Goal: Transaction & Acquisition: Purchase product/service

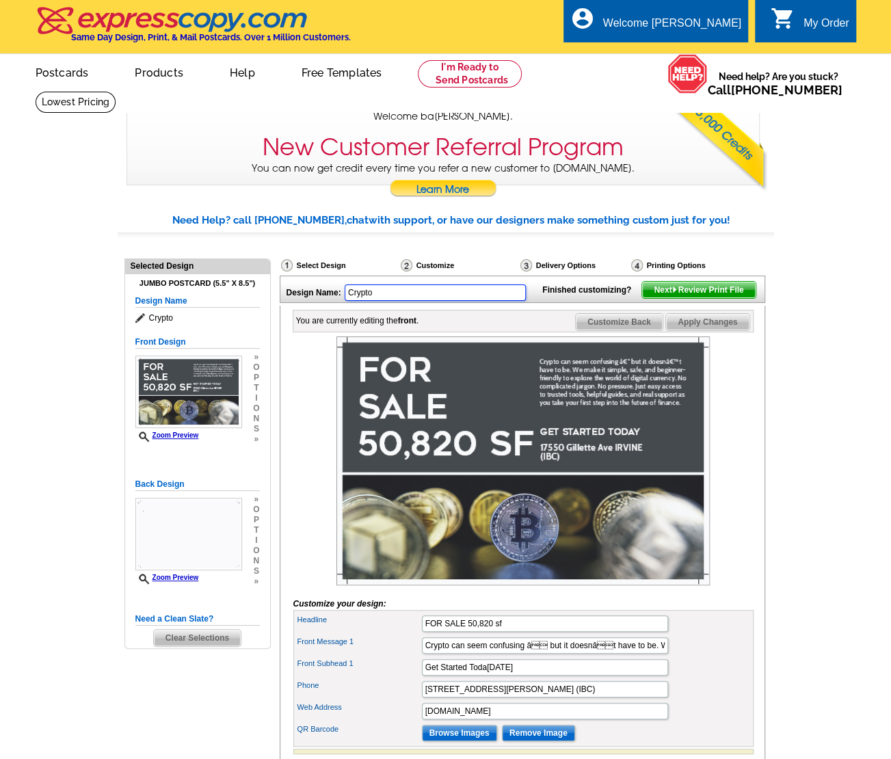
click at [395, 292] on input "Crypto" at bounding box center [435, 293] width 181 height 16
type input "C"
type input "17550 Postcard"
drag, startPoint x: 529, startPoint y: 687, endPoint x: 414, endPoint y: 681, distance: 115.1
click at [414, 679] on div "Front Subhead 1 Get Started [DATE]" at bounding box center [523, 668] width 455 height 22
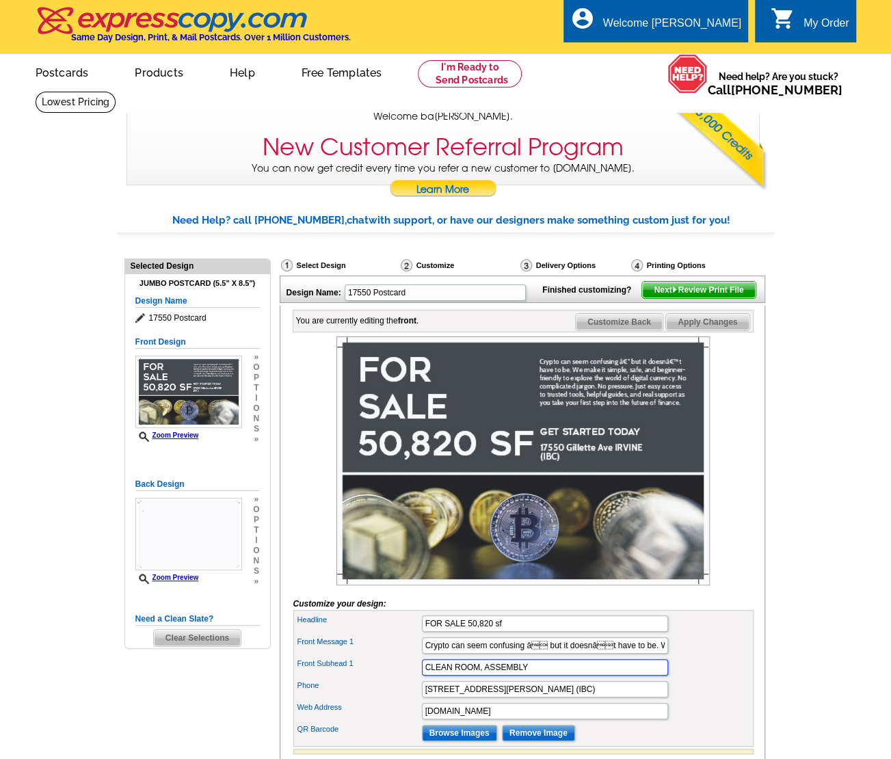
click at [425, 676] on input "CLEAN ROOM, ASSEMBLY" at bounding box center [545, 667] width 246 height 16
click at [528, 676] on input "OFFICE, ASSEMBLY" at bounding box center [545, 667] width 246 height 16
click at [423, 676] on input "OFFICE, ASSEMBLY, CLEAN ROOM, STORAGE" at bounding box center [545, 667] width 246 height 16
type input "CREATIVE OFFICE, ASSEMBLY, CLEAN ROOM, STORAGE"
click at [512, 720] on input "www.website.com" at bounding box center [545, 711] width 246 height 16
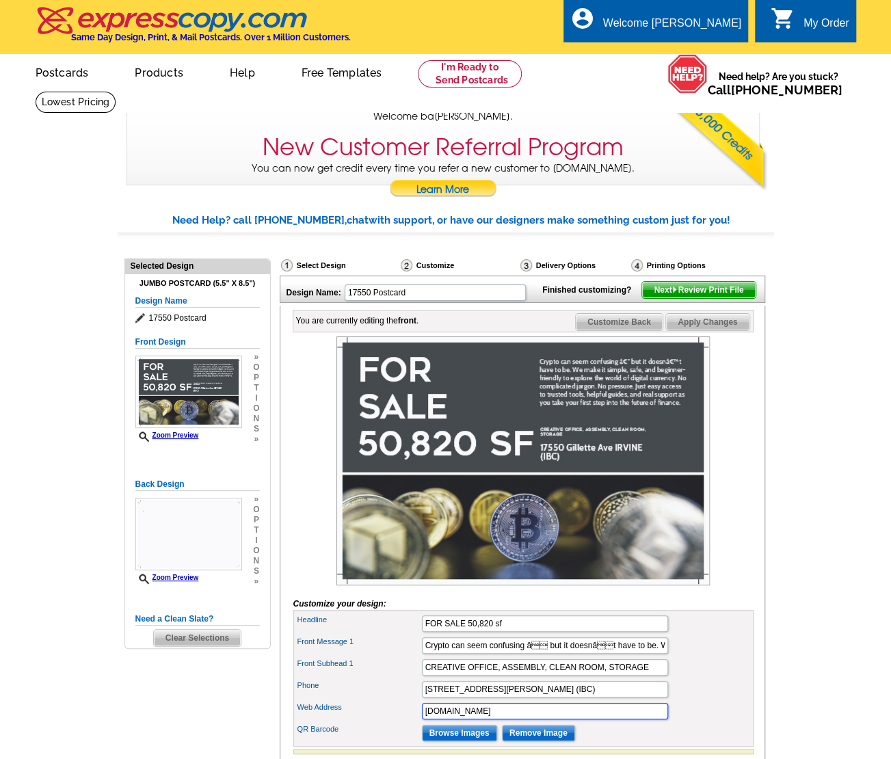
drag, startPoint x: 512, startPoint y: 731, endPoint x: 406, endPoint y: 733, distance: 106.0
click at [599, 720] on input "www.website.com" at bounding box center [545, 711] width 246 height 16
type input "w"
drag, startPoint x: 656, startPoint y: 694, endPoint x: 648, endPoint y: 694, distance: 7.6
click at [648, 676] on input "CREATIVE OFFICE, ASSEMBLY, CLEAN ROOM, STORAGE" at bounding box center [545, 667] width 246 height 16
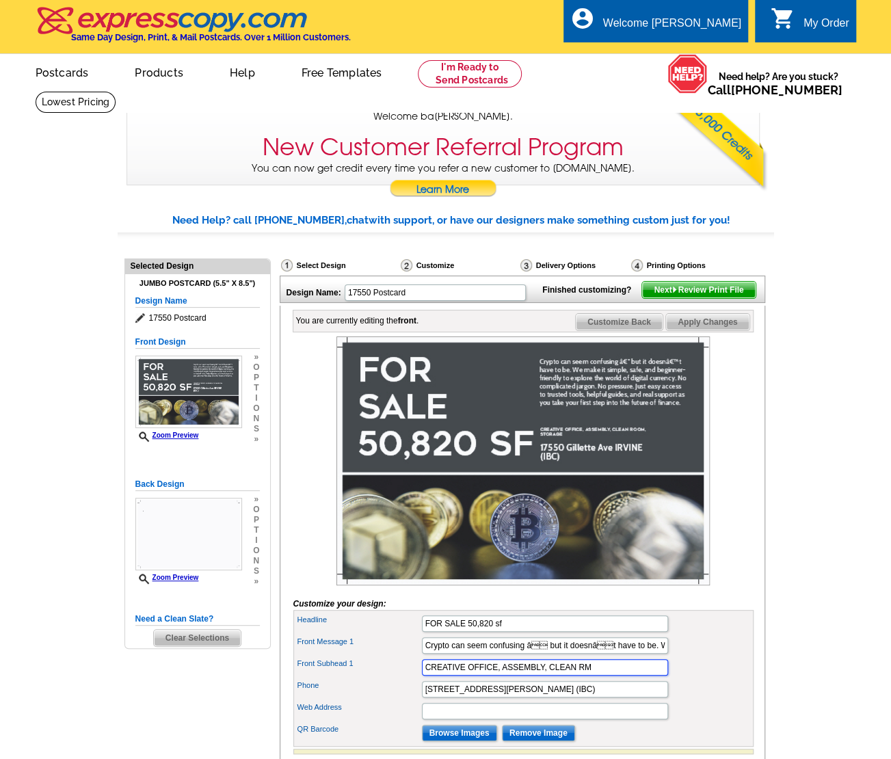
click at [609, 676] on input "CREATIVE OFFICE, ASSEMBLY, CLEAN RM" at bounding box center [545, 667] width 246 height 16
click at [542, 676] on input "CREATIVE OFFICE, ASSEMBLY, CLEAN RM" at bounding box center [545, 667] width 246 height 16
click at [657, 676] on input "CREATIVE OFFICE, ASS, CLEAN RM" at bounding box center [545, 667] width 246 height 16
click at [645, 698] on input "17550 Gillette Ave IRVINE (IBC)" at bounding box center [545, 689] width 246 height 16
click at [518, 676] on input "CREATIVE OFFICE, ASS, CLEAN RM" at bounding box center [545, 667] width 246 height 16
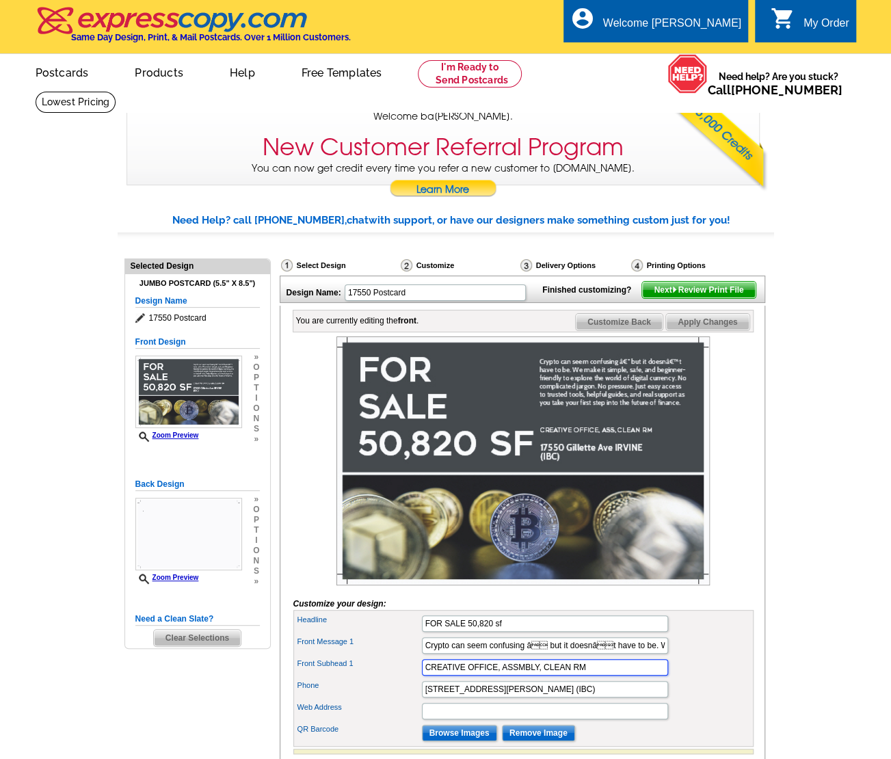
click at [636, 676] on input "CREATIVE OFFICE, ASSMBLY, CLEAN RM" at bounding box center [545, 667] width 246 height 16
click at [631, 698] on input "17550 Gillette Ave IRVINE (IBC)" at bounding box center [545, 689] width 246 height 16
click at [519, 676] on input "CREATIVE OFFICE, ASSMBLY, CLEAN RM" at bounding box center [545, 667] width 246 height 16
type input "CREATIVE OFFICE, ASSEMBLY, CLEAN RM"
click at [569, 698] on input "17550 Gillette Ave IRVINE (IBC)" at bounding box center [545, 689] width 246 height 16
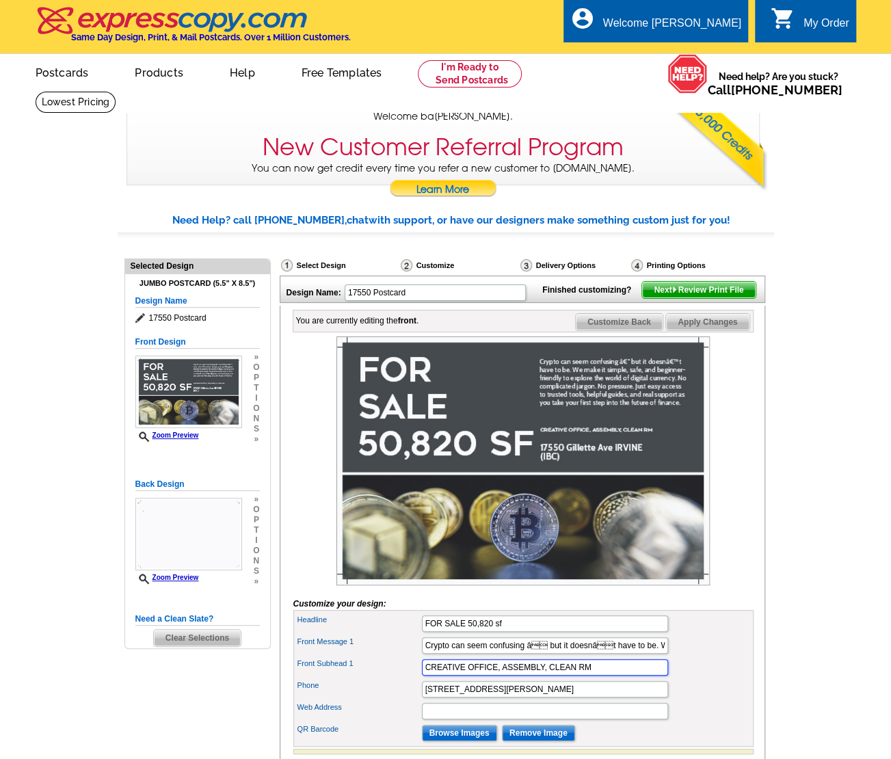
click at [602, 676] on input "CREATIVE OFFICE, ASSEMBLY, CLEAN RM" at bounding box center [545, 667] width 246 height 16
click at [464, 522] on img at bounding box center [523, 461] width 373 height 249
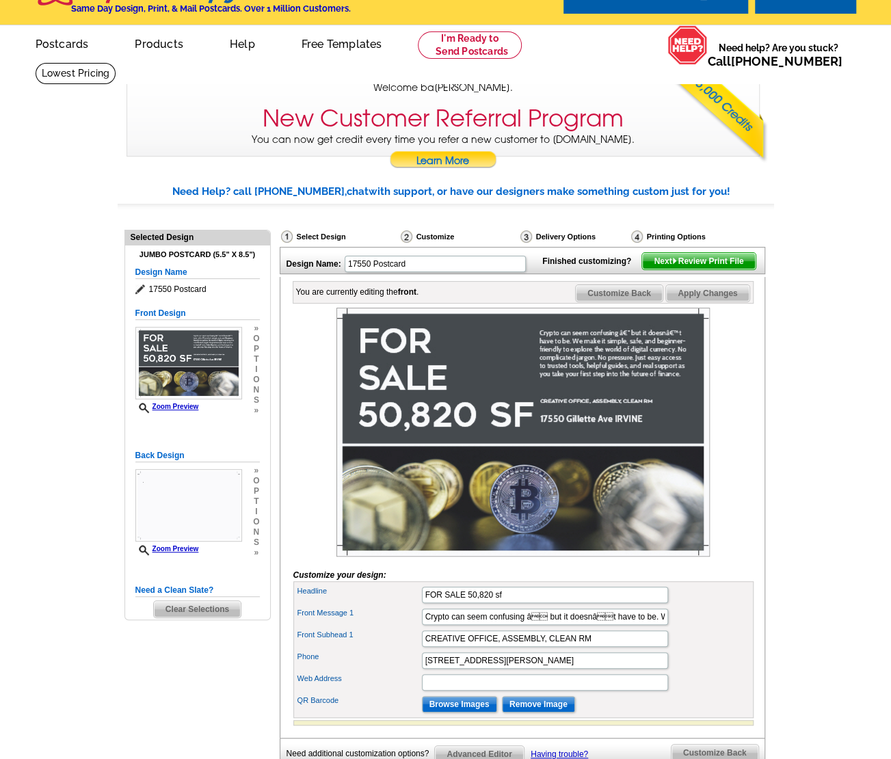
scroll to position [28, 0]
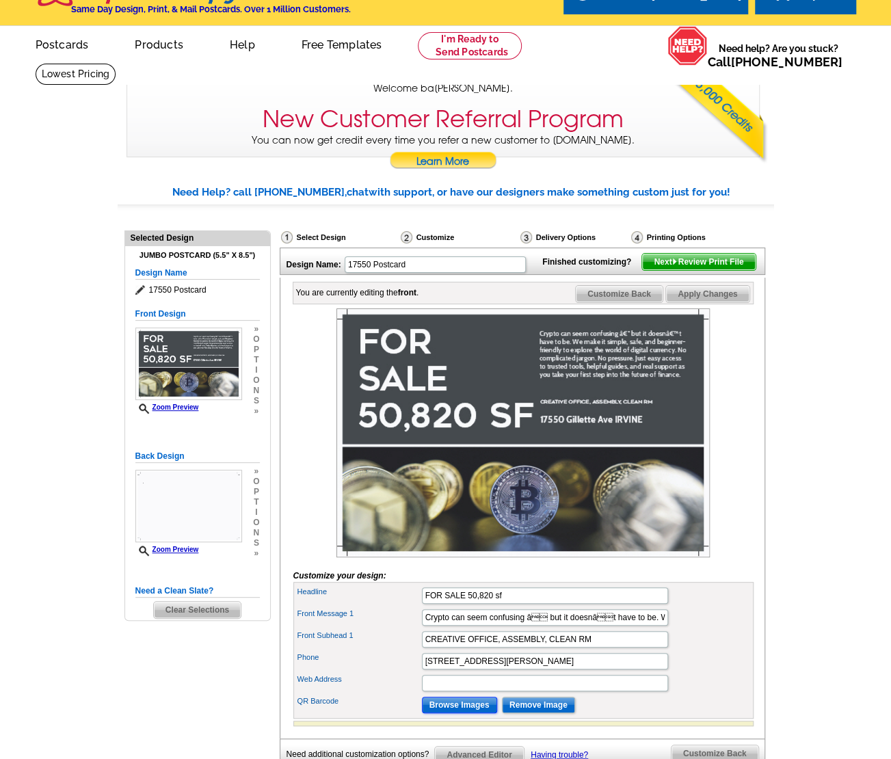
click at [477, 713] on input "Browse Images" at bounding box center [459, 705] width 75 height 16
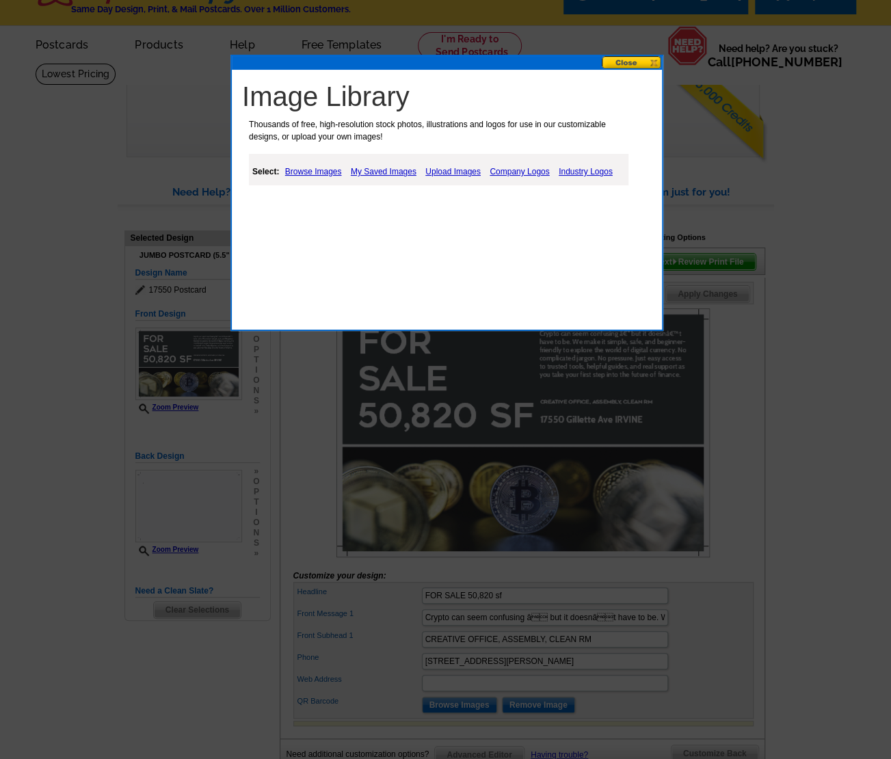
click at [398, 172] on link "My Saved Images" at bounding box center [383, 171] width 73 height 16
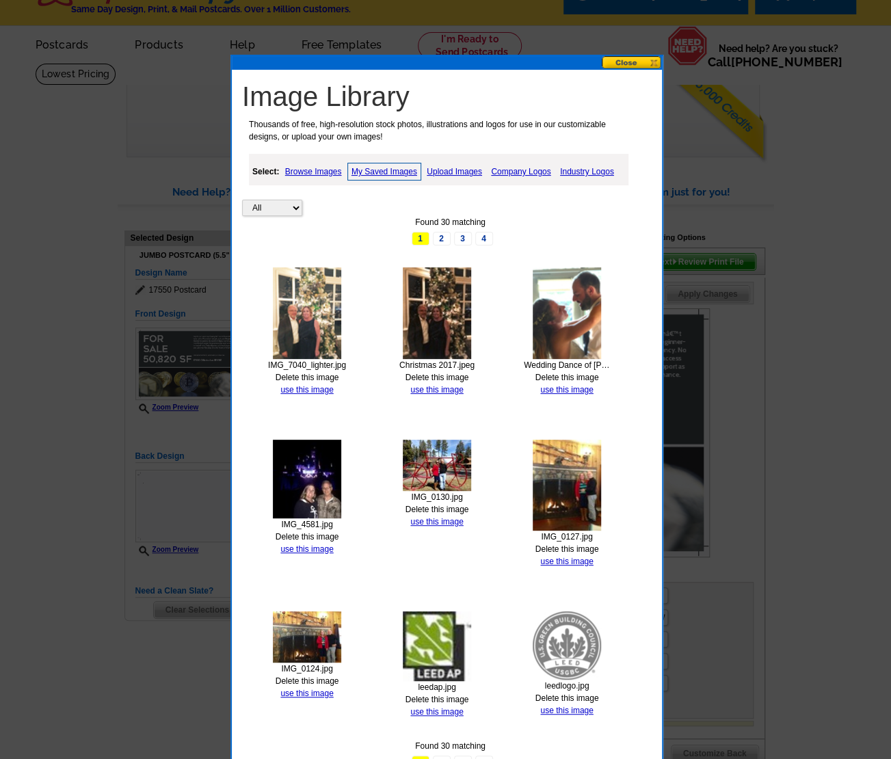
click at [463, 170] on link "Upload Images" at bounding box center [454, 171] width 62 height 16
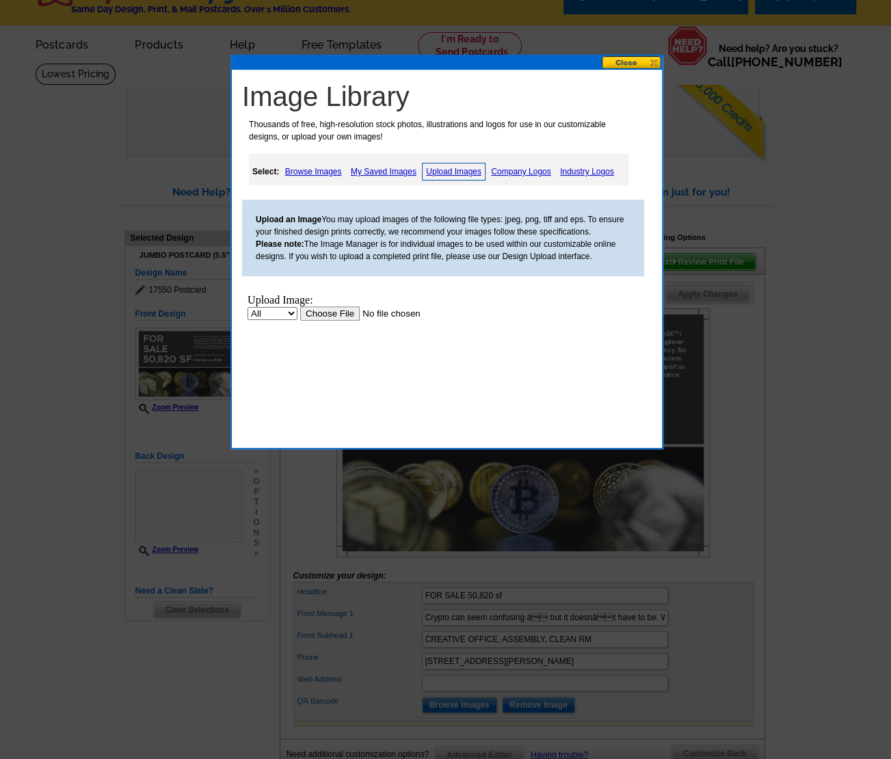
scroll to position [0, 0]
click at [334, 311] on input "file" at bounding box center [386, 313] width 173 height 14
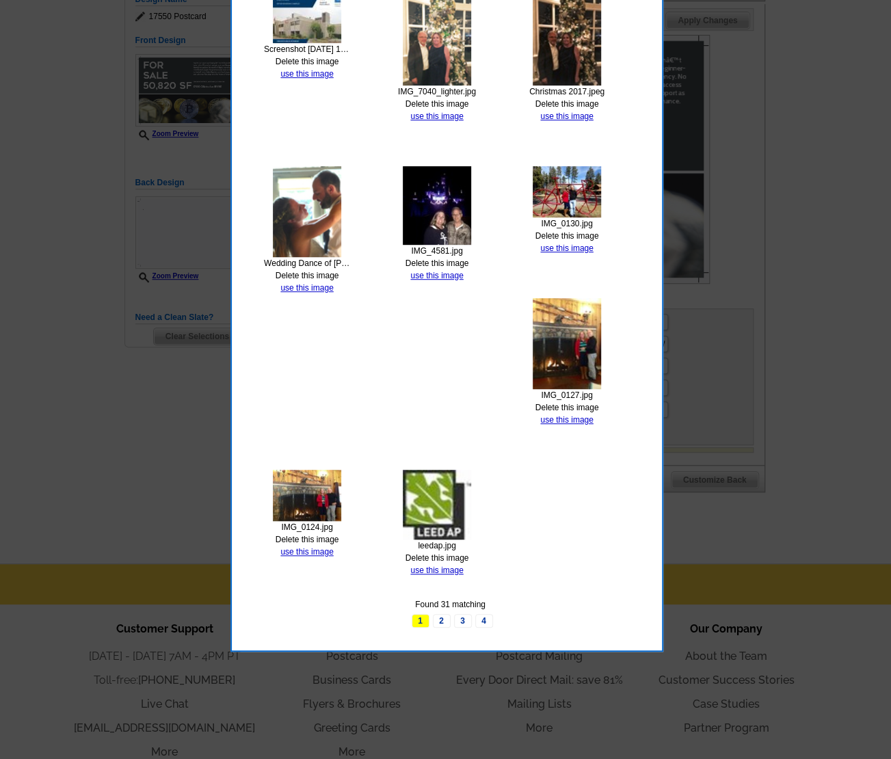
scroll to position [302, 0]
click at [482, 617] on link "4" at bounding box center [484, 621] width 18 height 14
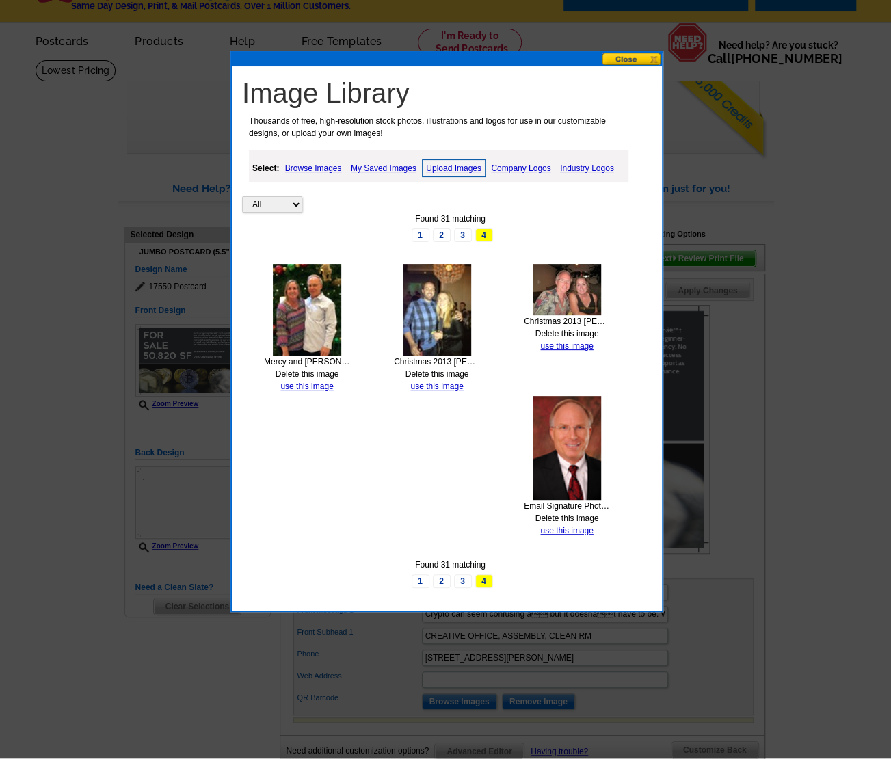
scroll to position [31, 0]
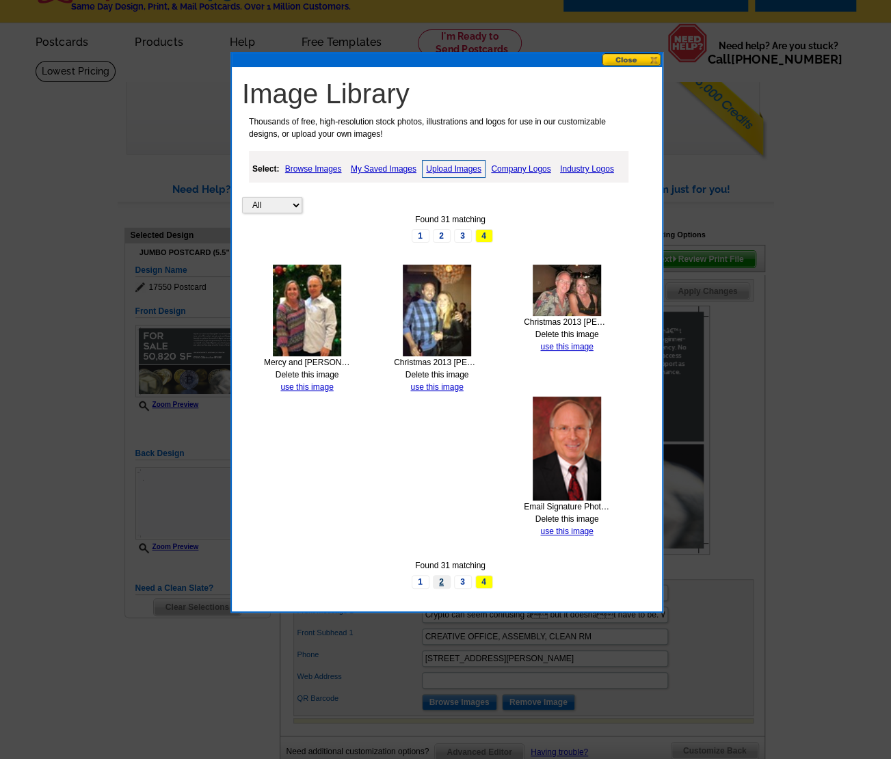
click at [445, 578] on link "2" at bounding box center [442, 582] width 18 height 14
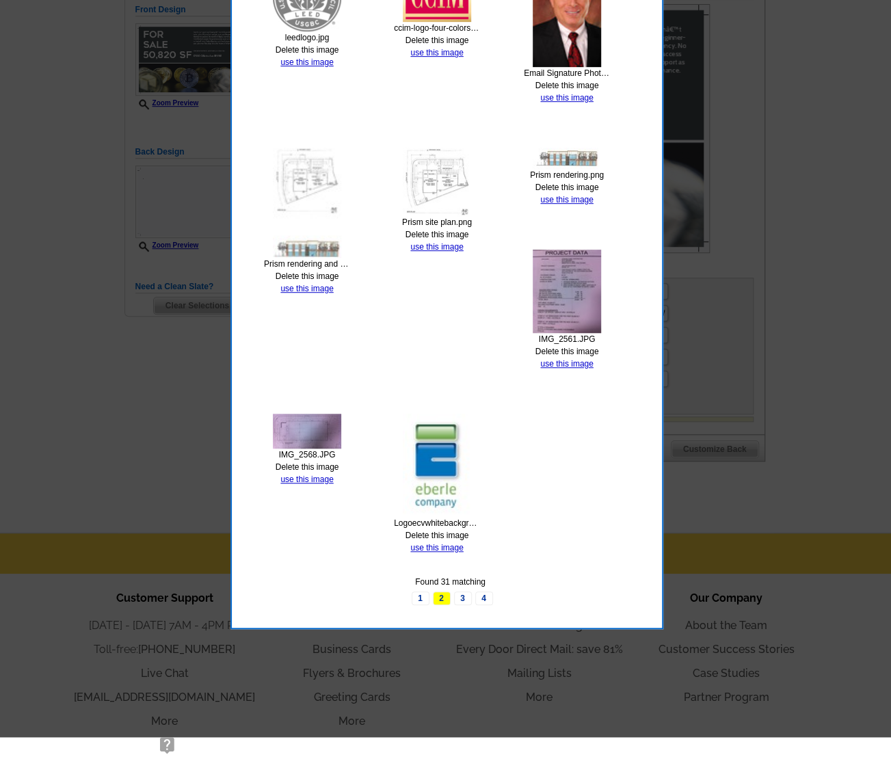
scroll to position [414, 0]
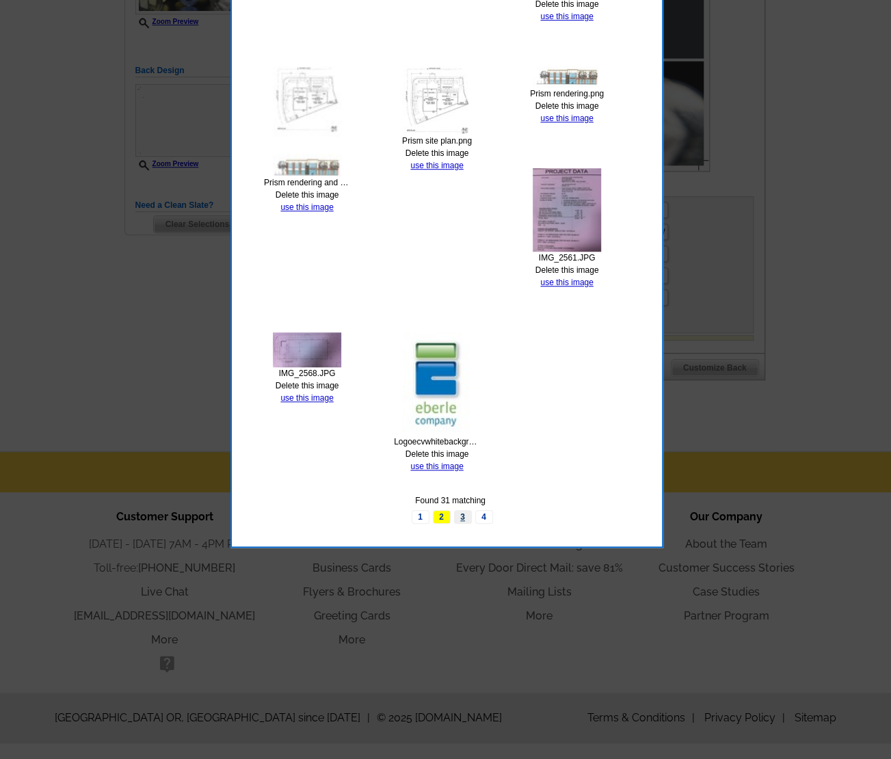
click at [458, 511] on link "3" at bounding box center [463, 517] width 18 height 14
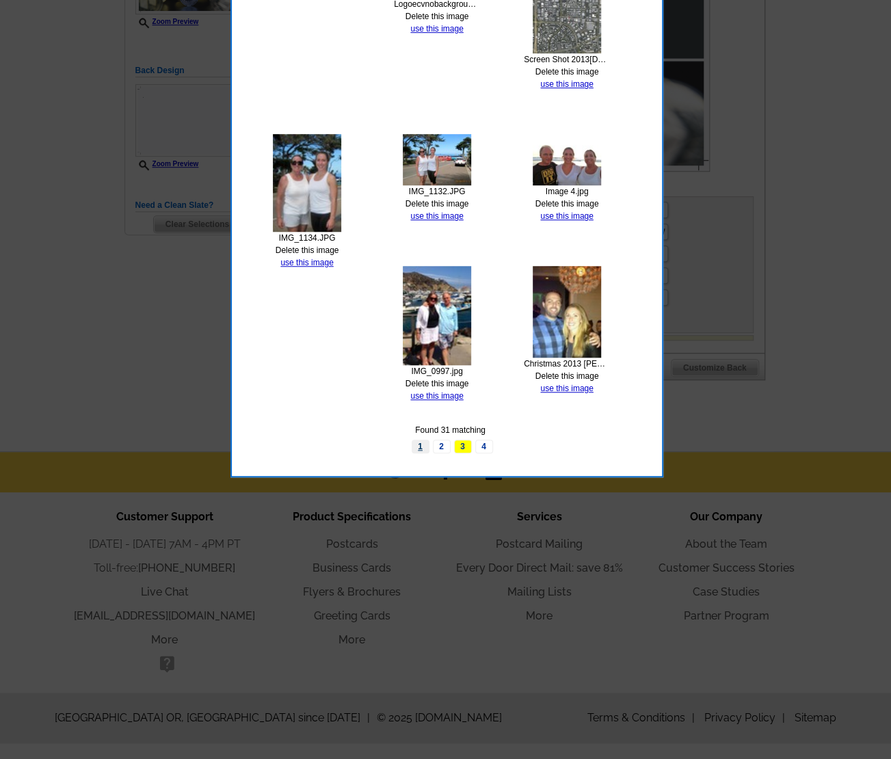
click at [420, 448] on link "1" at bounding box center [421, 447] width 18 height 14
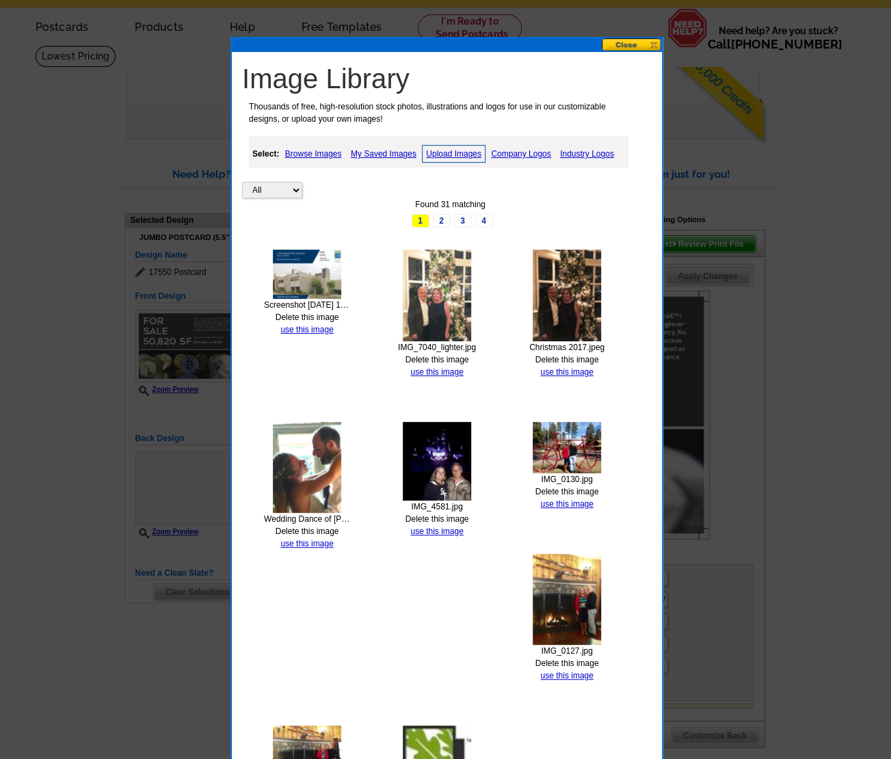
scroll to position [42, 0]
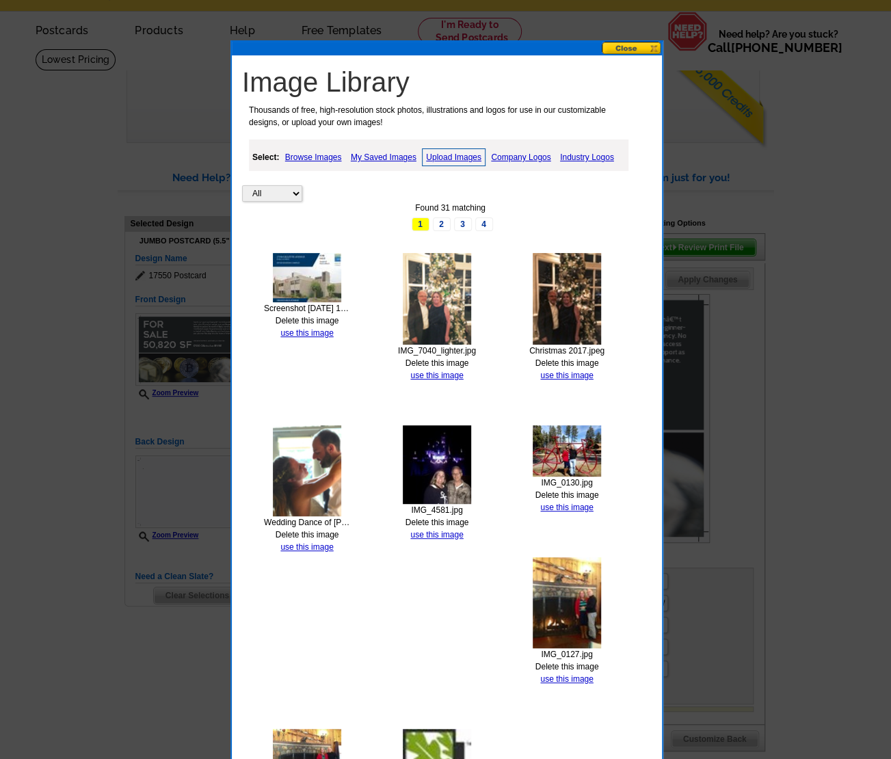
click at [321, 267] on img at bounding box center [307, 277] width 68 height 49
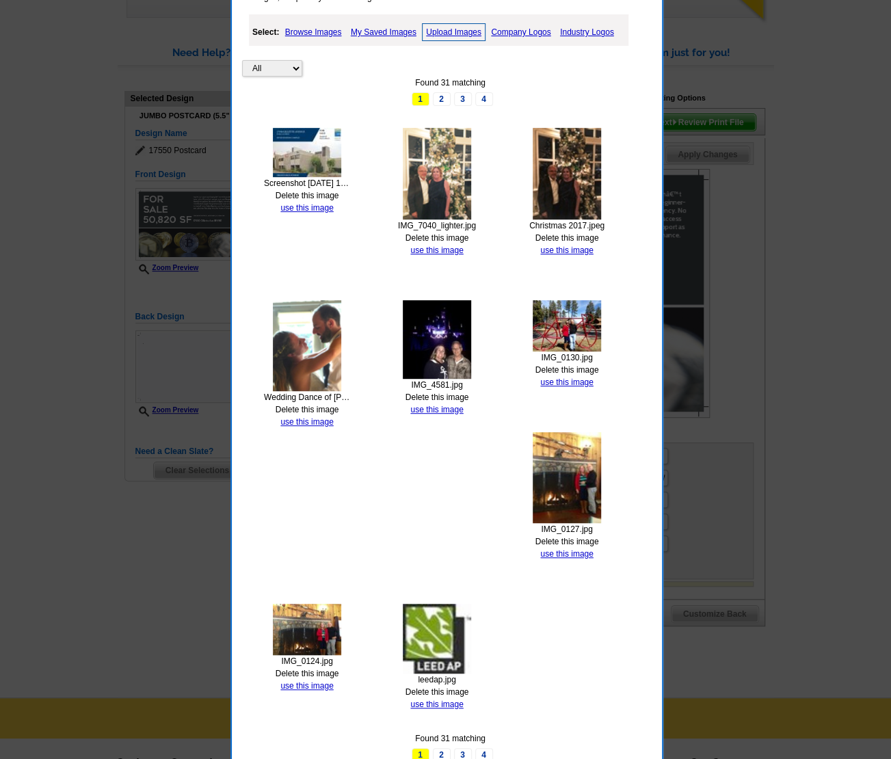
scroll to position [168, 0]
click at [313, 137] on img at bounding box center [307, 151] width 68 height 49
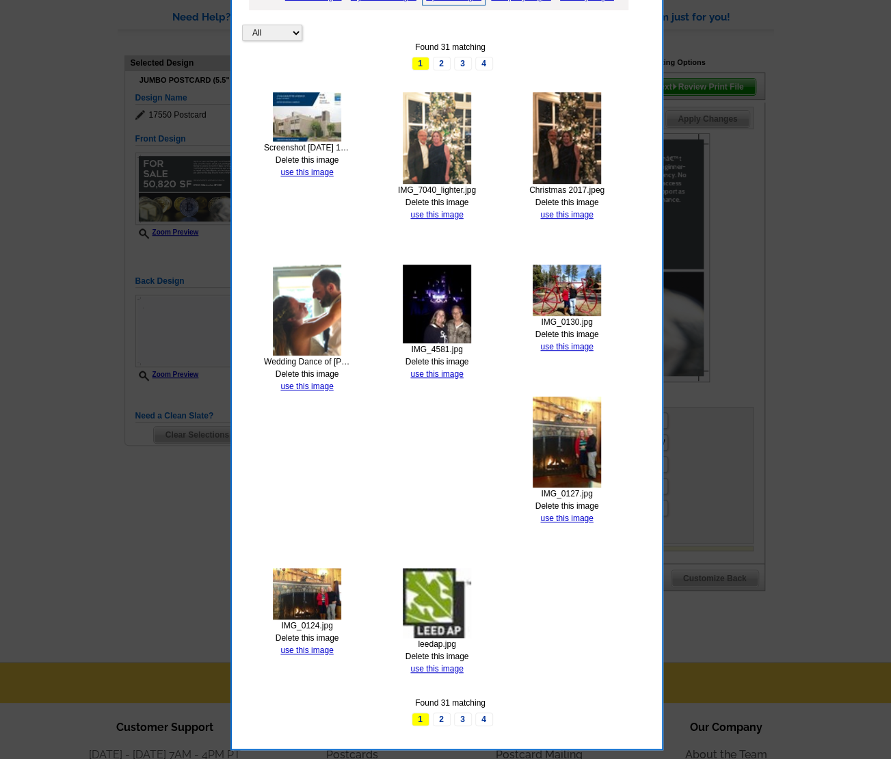
scroll to position [202, 0]
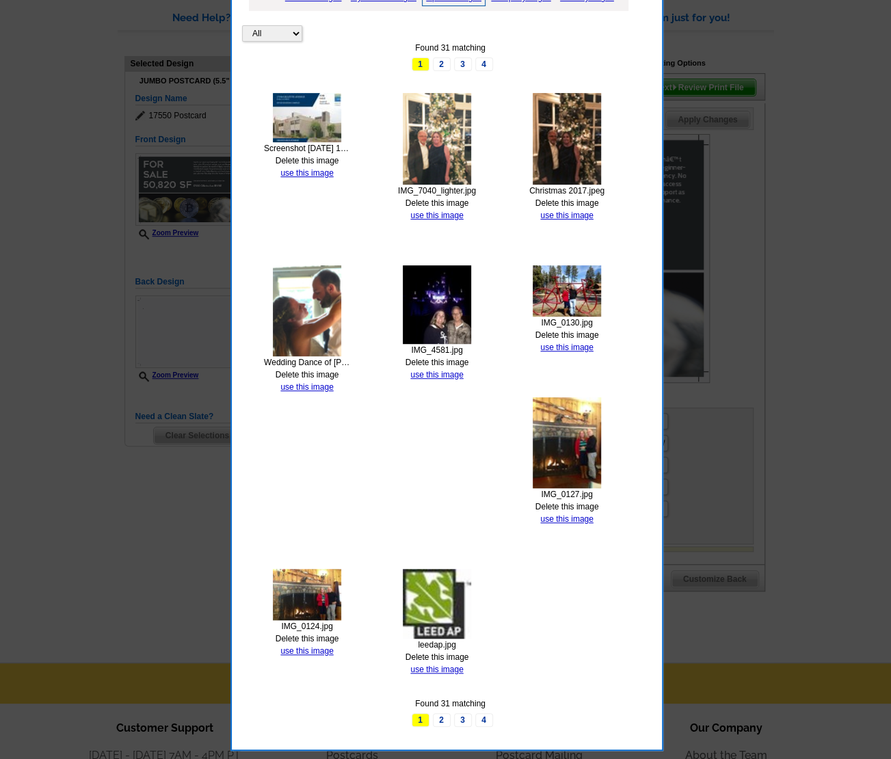
click at [318, 102] on img at bounding box center [307, 117] width 68 height 49
click at [317, 109] on img at bounding box center [307, 117] width 68 height 49
click at [319, 128] on img at bounding box center [307, 117] width 68 height 49
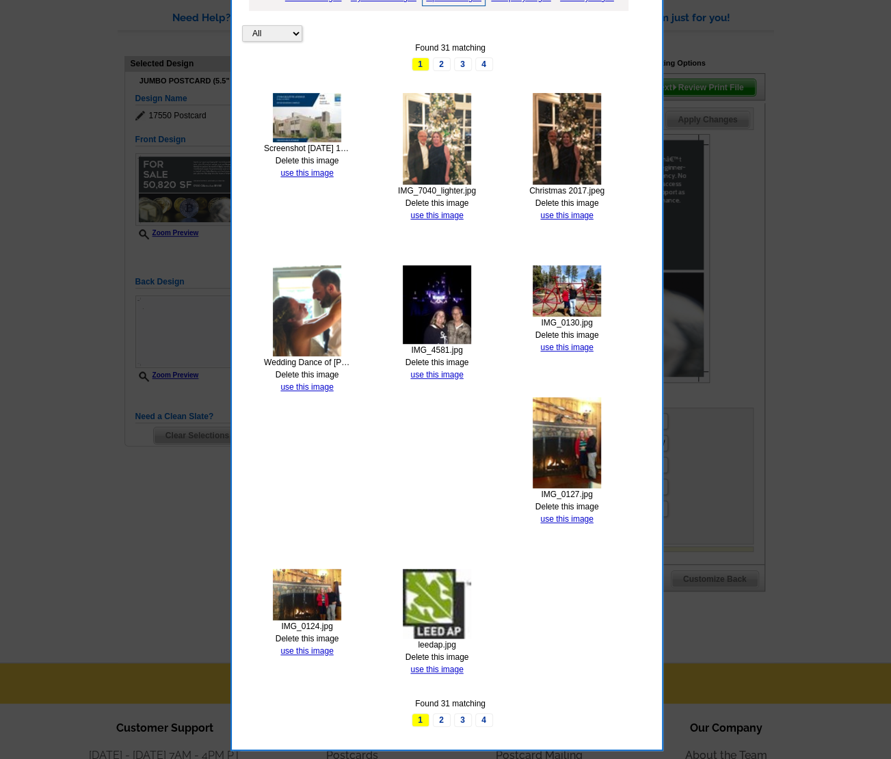
click at [321, 282] on img at bounding box center [307, 310] width 68 height 91
click at [315, 131] on img at bounding box center [307, 117] width 68 height 49
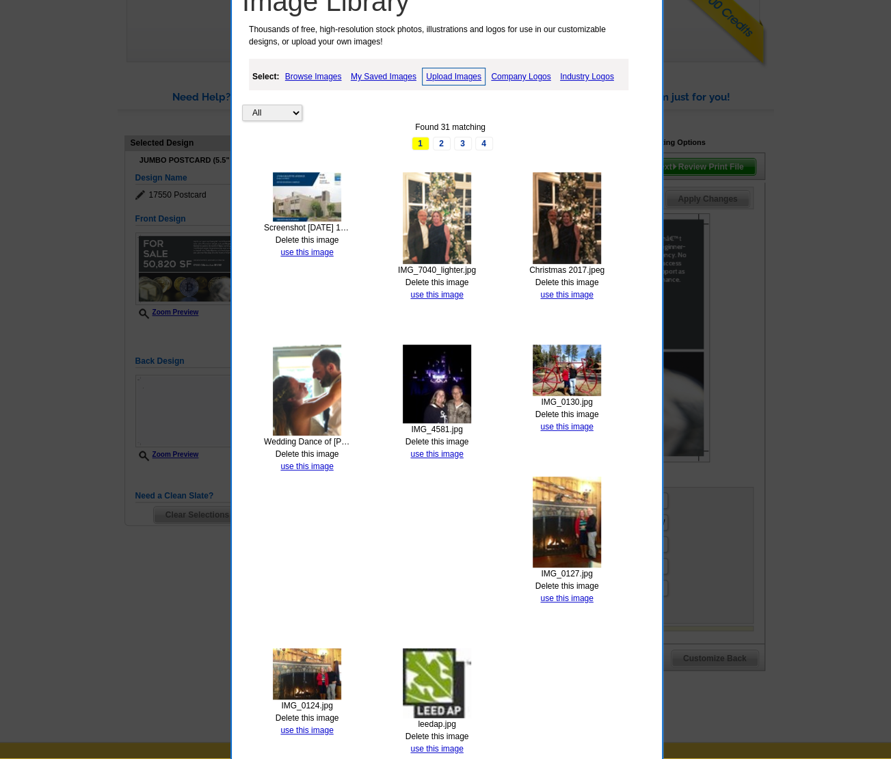
scroll to position [122, 0]
click at [331, 75] on link "Browse Images" at bounding box center [314, 77] width 64 height 16
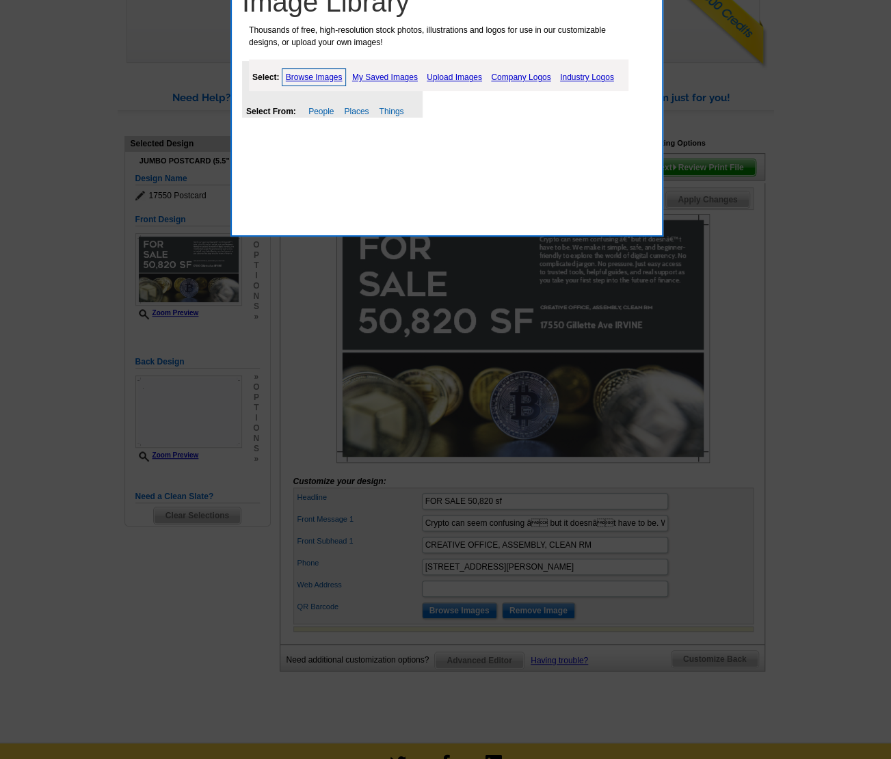
click at [331, 75] on link "Browse Images" at bounding box center [314, 77] width 65 height 18
click at [327, 107] on link "People" at bounding box center [320, 112] width 25 height 10
click at [363, 109] on link "Places" at bounding box center [356, 112] width 25 height 10
click at [393, 110] on link "Things" at bounding box center [391, 112] width 25 height 10
click at [402, 75] on link "My Saved Images" at bounding box center [385, 77] width 73 height 16
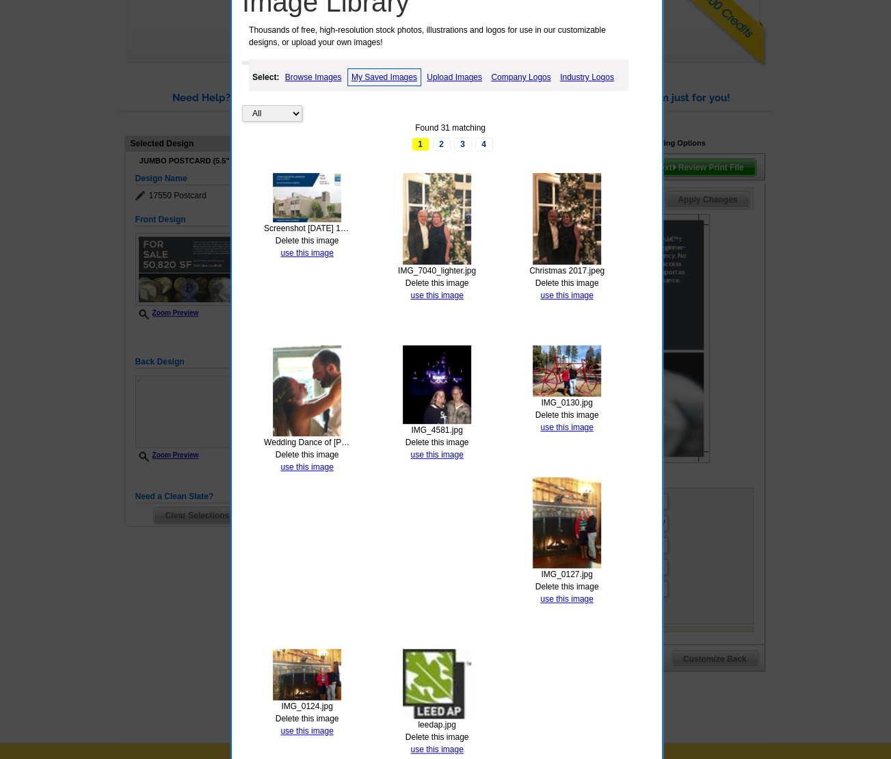
click at [319, 180] on img at bounding box center [307, 197] width 68 height 49
click at [267, 165] on div "All Property Found 31 matching 1 2 3 4 Screenshot 2025-09-09 145750.png Delete …" at bounding box center [450, 436] width 417 height 742
click at [324, 192] on img at bounding box center [307, 197] width 68 height 49
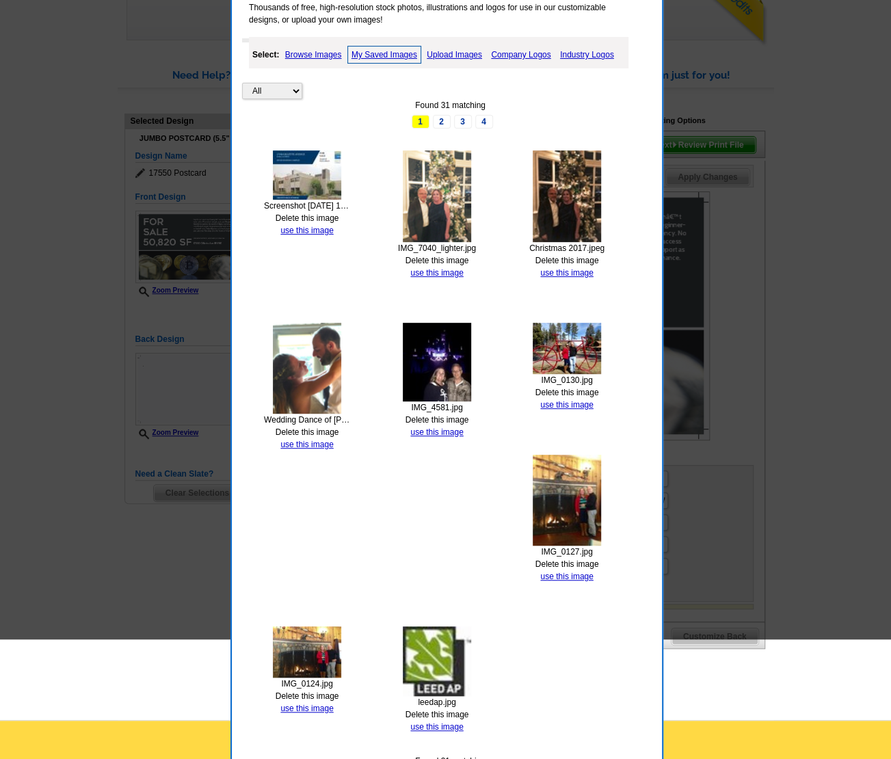
scroll to position [0, 0]
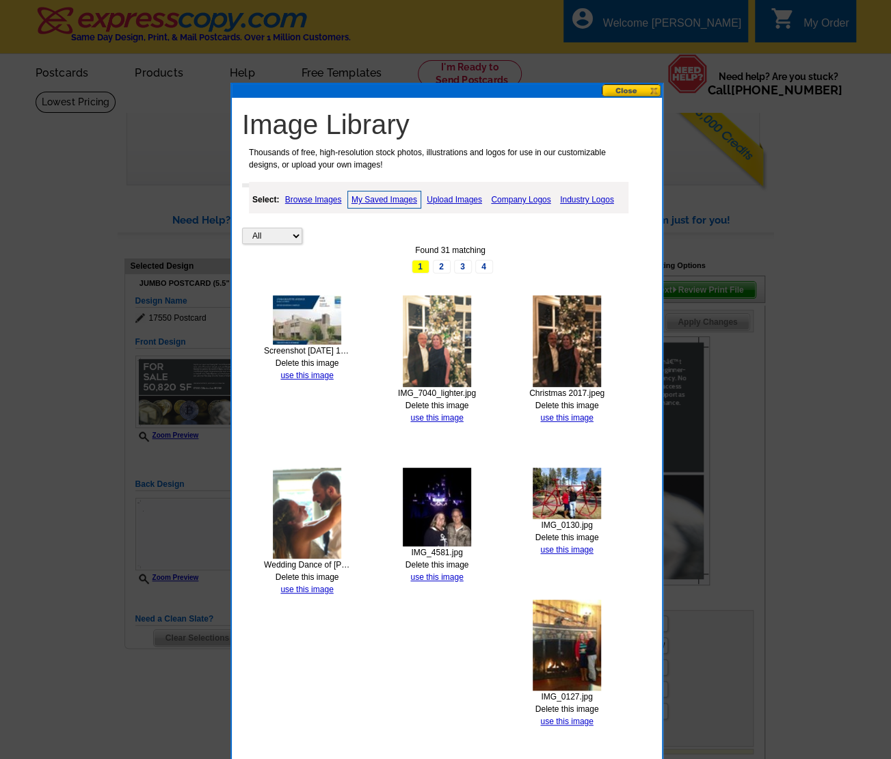
click at [620, 91] on button at bounding box center [632, 90] width 60 height 13
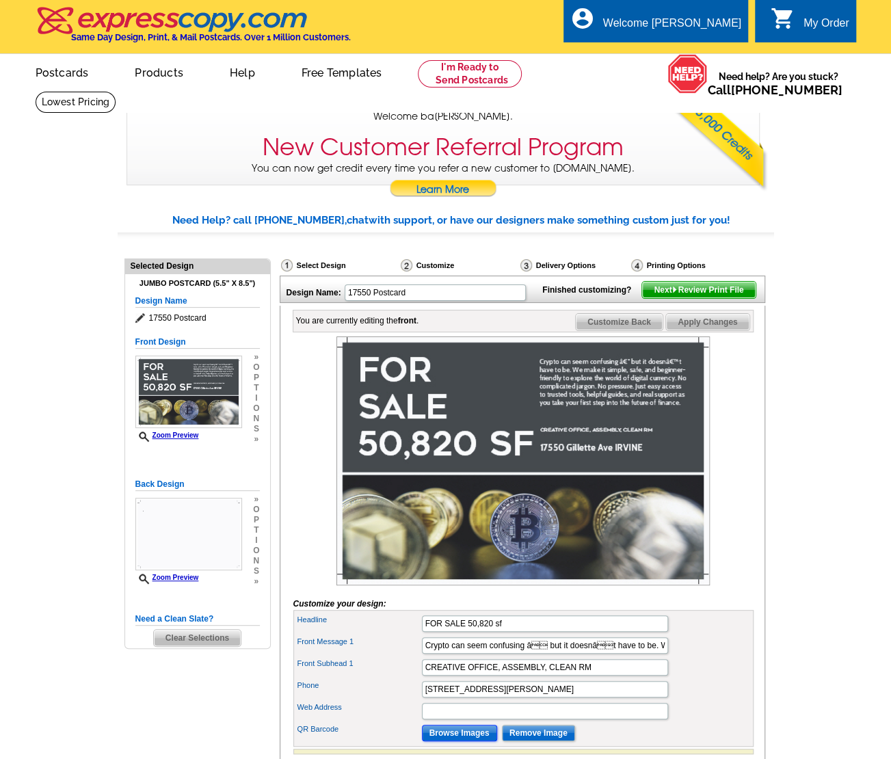
click at [480, 741] on input "Browse Images" at bounding box center [459, 733] width 75 height 16
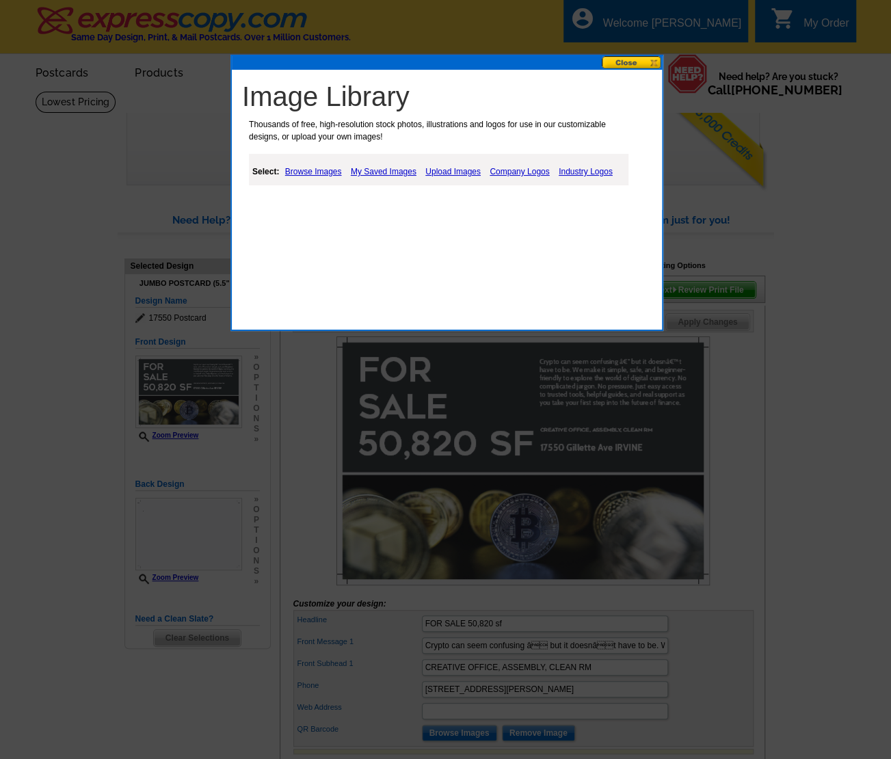
click at [401, 166] on link "My Saved Images" at bounding box center [383, 171] width 73 height 16
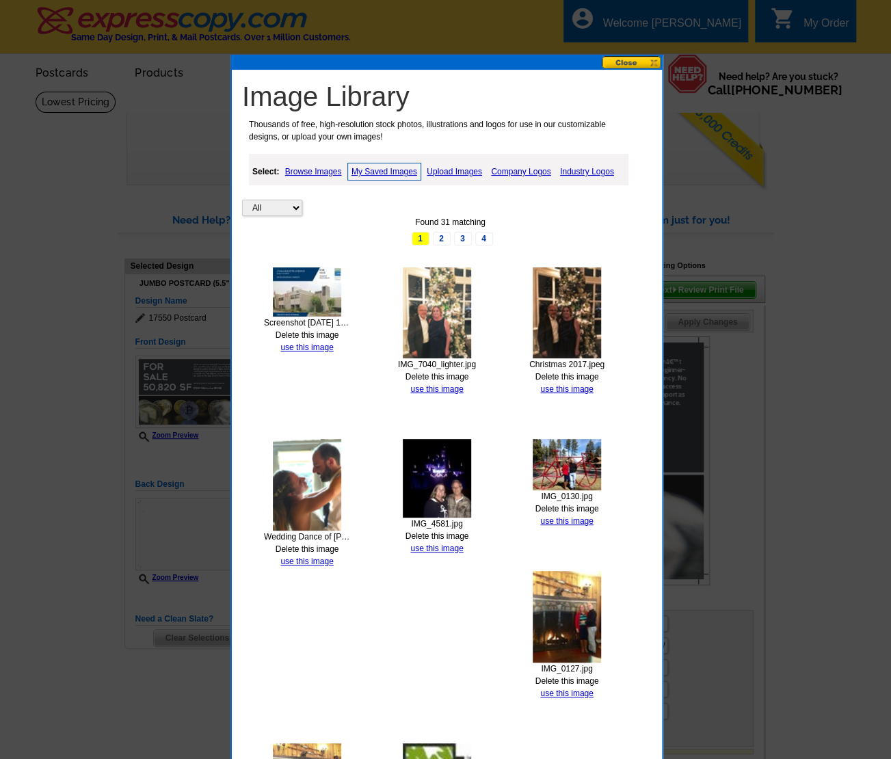
click at [327, 283] on img at bounding box center [307, 291] width 68 height 49
click at [318, 276] on img at bounding box center [307, 291] width 68 height 49
click at [317, 345] on link "use this image" at bounding box center [306, 348] width 53 height 10
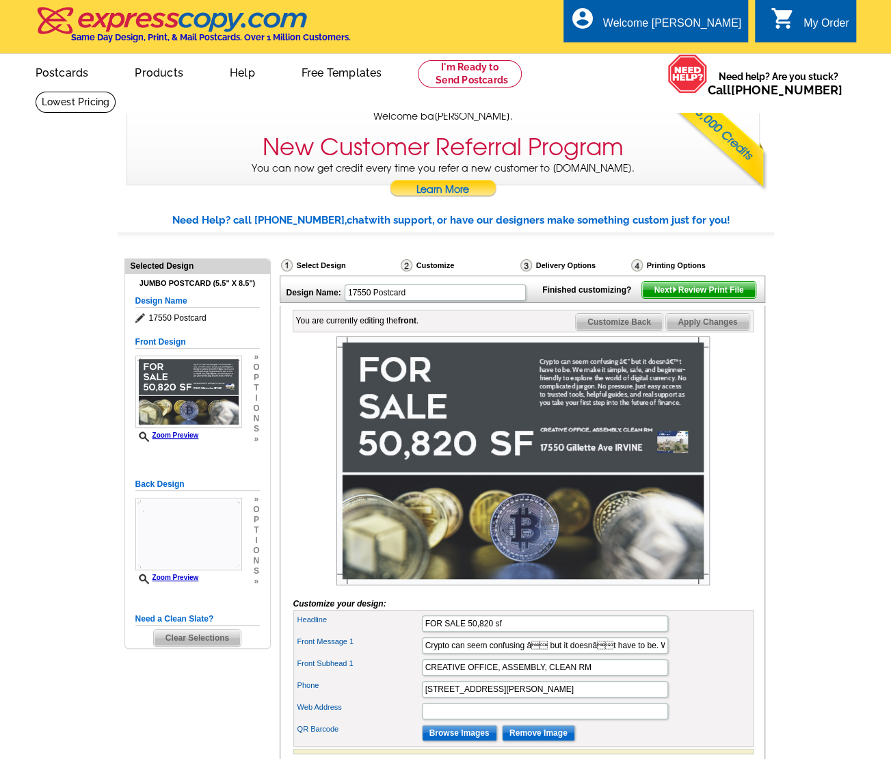
click at [666, 462] on img at bounding box center [523, 461] width 373 height 249
type input "17550 Gillette Ave IRVINE (IBC)"
click at [672, 465] on img at bounding box center [523, 461] width 373 height 249
click at [670, 460] on img at bounding box center [523, 461] width 373 height 249
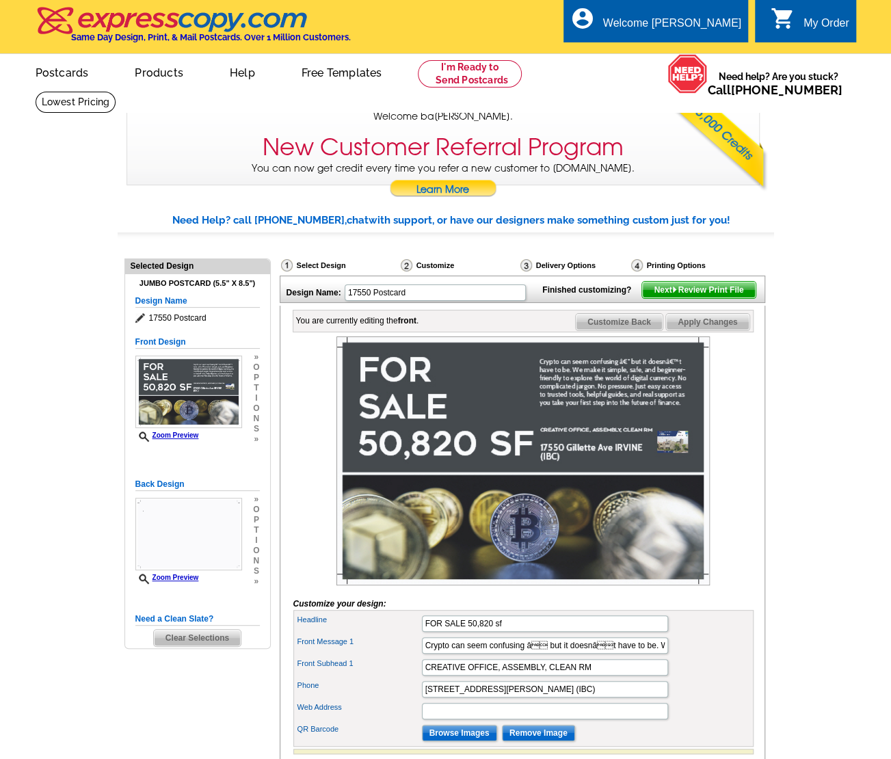
drag, startPoint x: 670, startPoint y: 460, endPoint x: 573, endPoint y: 532, distance: 121.8
click at [573, 532] on img at bounding box center [523, 461] width 373 height 249
click at [670, 454] on img at bounding box center [523, 461] width 373 height 249
click at [509, 741] on input "Remove Image" at bounding box center [538, 733] width 73 height 16
drag, startPoint x: 509, startPoint y: 746, endPoint x: 575, endPoint y: 559, distance: 198.6
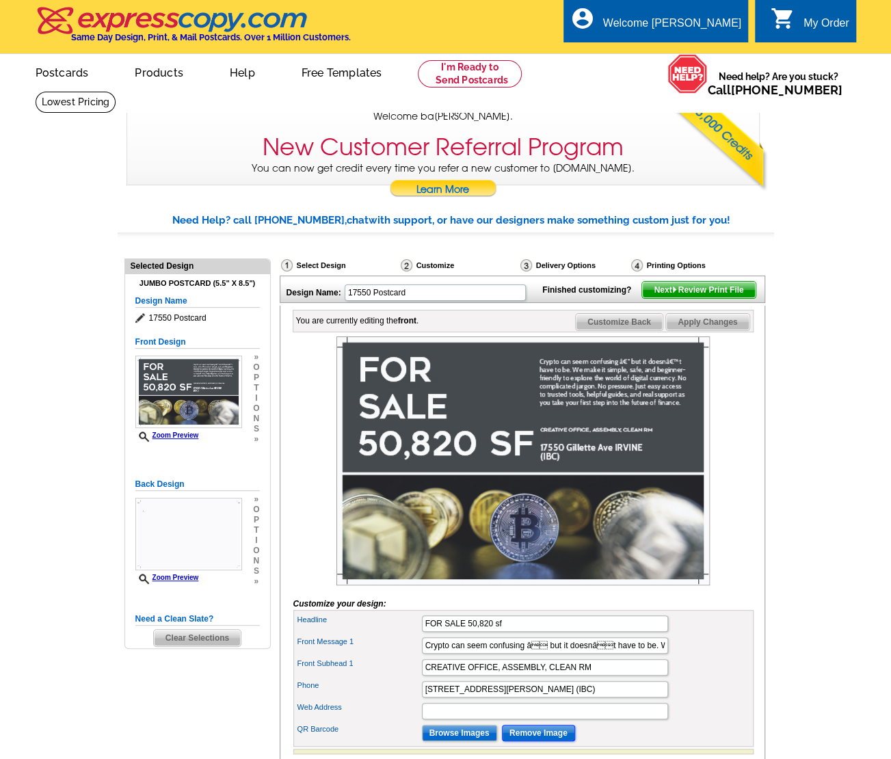
click at [575, 559] on form "Customize your design: Headline FOR SALE 50,820 sf Front Message 1 Front Subhea…" at bounding box center [523, 546] width 460 height 418
click at [252, 222] on div "Need Help? call 800-260-5887, chat with support, or have our designers make som…" at bounding box center [473, 221] width 602 height 16
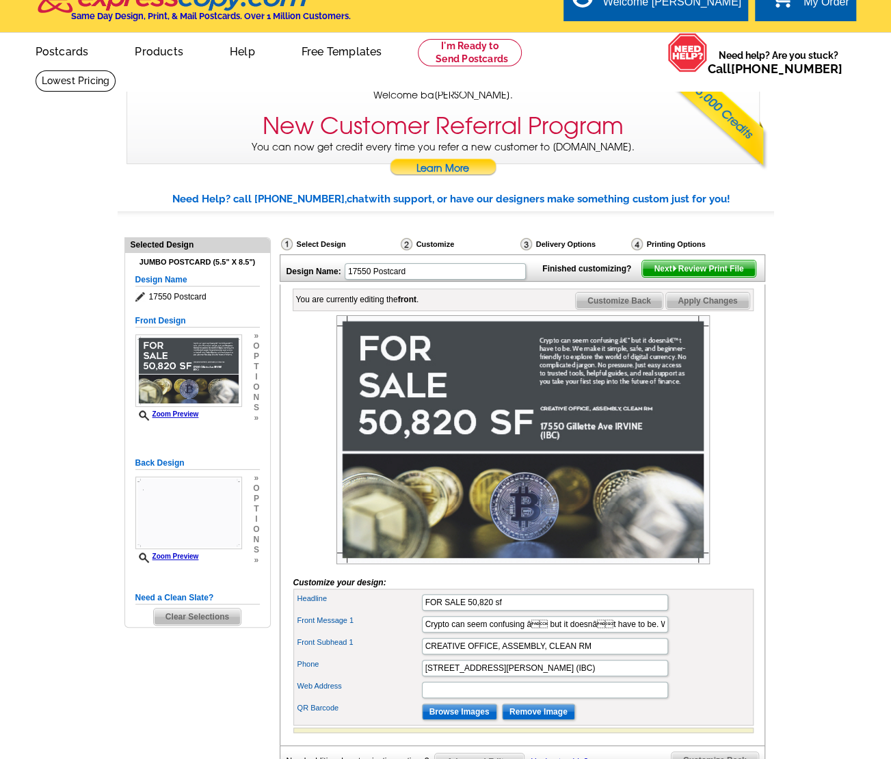
scroll to position [21, 0]
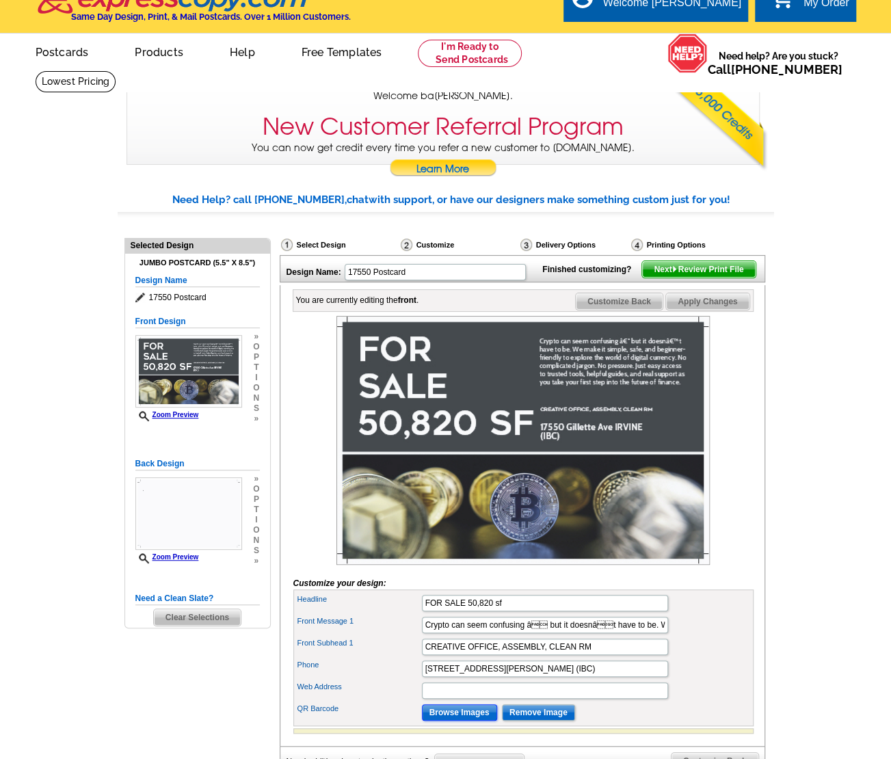
click at [477, 721] on input "Browse Images" at bounding box center [459, 713] width 75 height 16
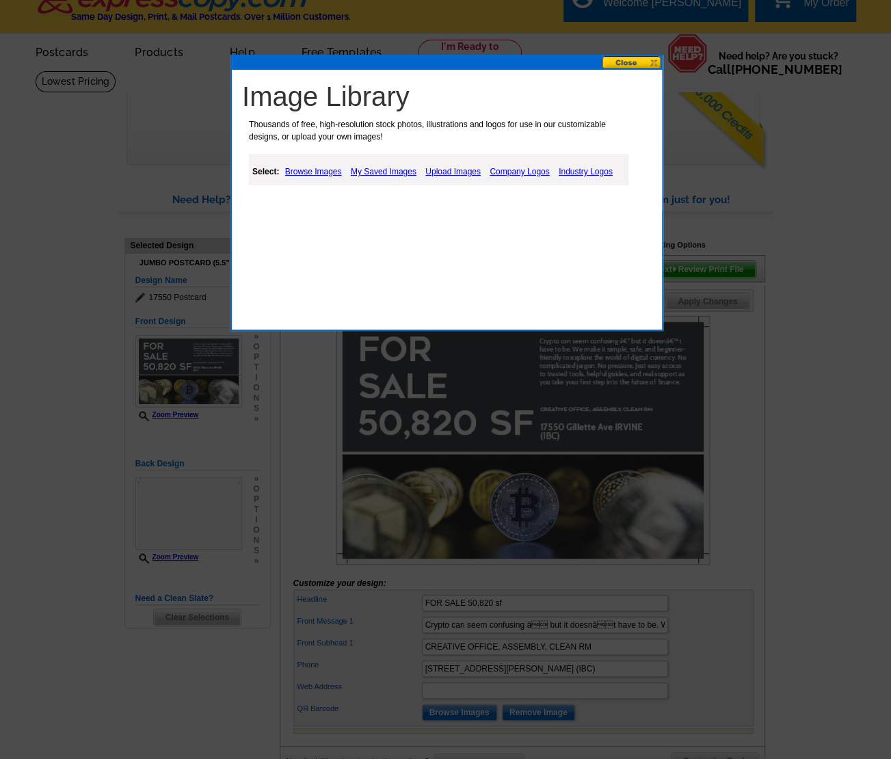
click at [404, 166] on link "My Saved Images" at bounding box center [383, 171] width 73 height 16
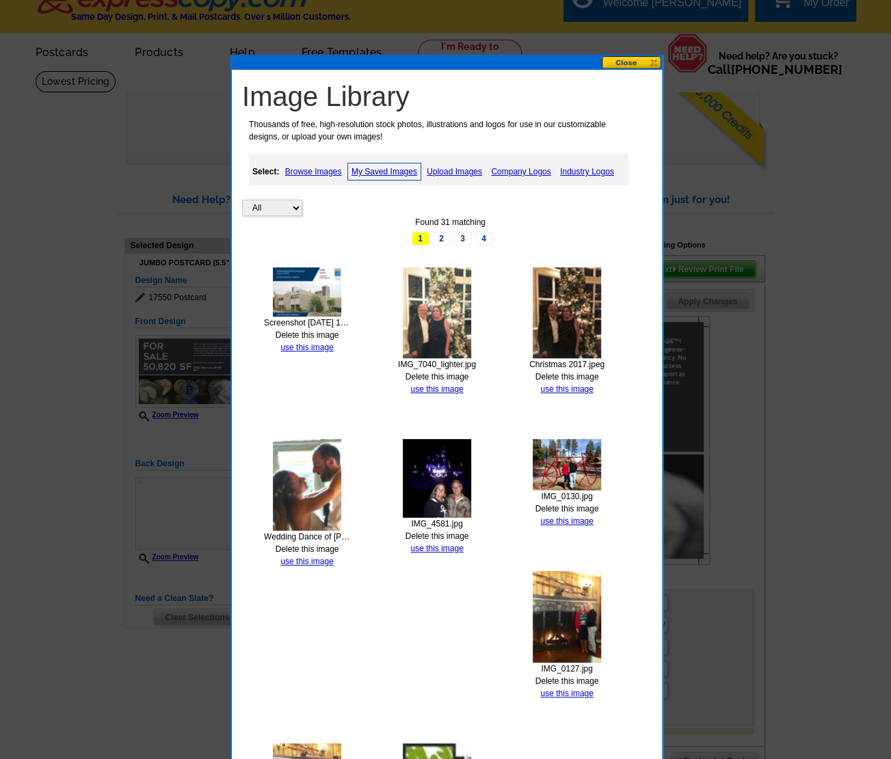
click at [404, 166] on link "My Saved Images" at bounding box center [384, 172] width 74 height 18
click at [477, 166] on link "Upload Images" at bounding box center [454, 171] width 62 height 16
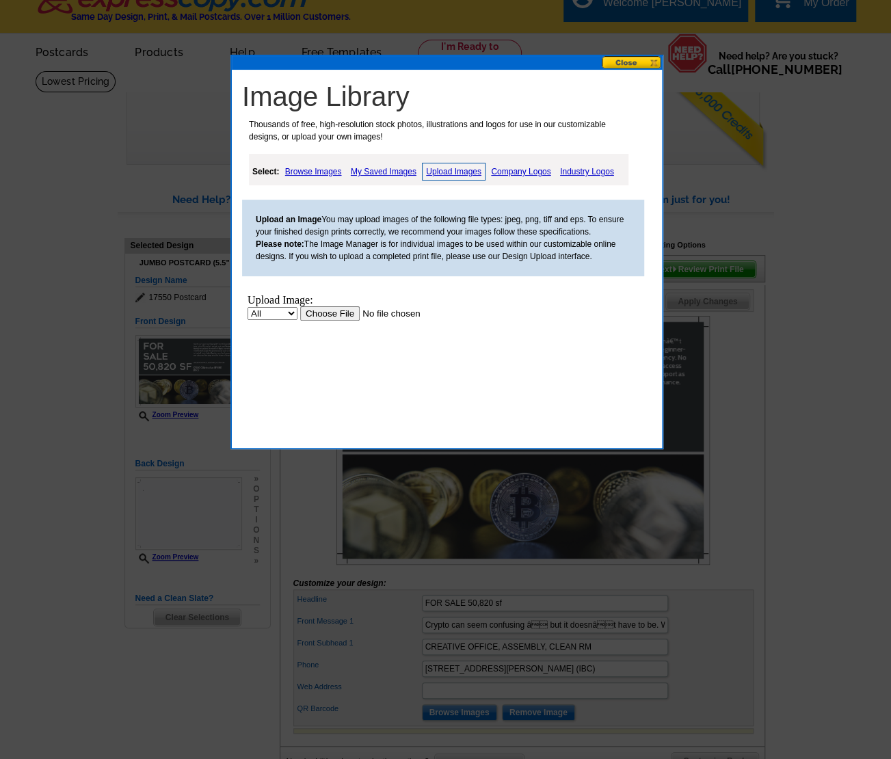
scroll to position [0, 0]
click at [313, 314] on input "file" at bounding box center [386, 313] width 173 height 14
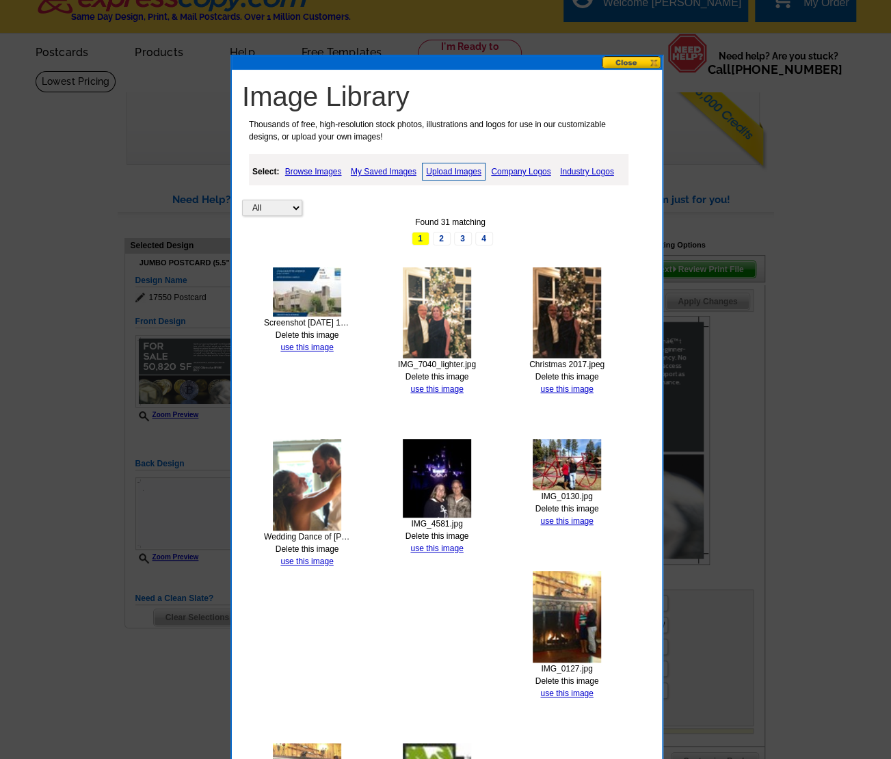
click at [467, 166] on link "Upload Images" at bounding box center [454, 172] width 64 height 18
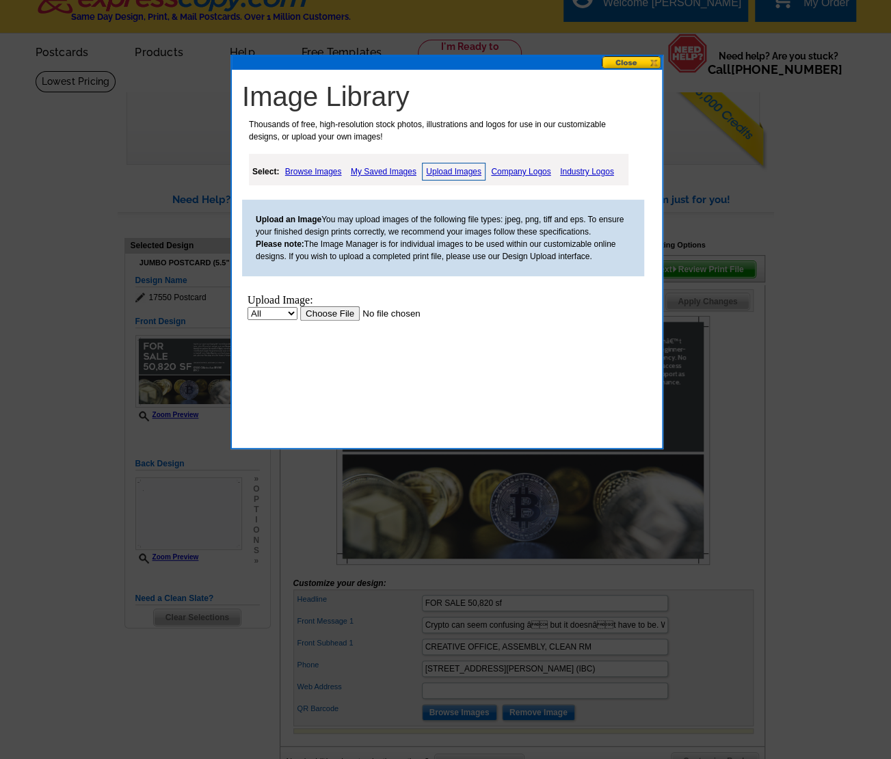
click at [467, 166] on link "Upload Images" at bounding box center [454, 172] width 64 height 18
click at [335, 307] on input "file" at bounding box center [386, 313] width 173 height 14
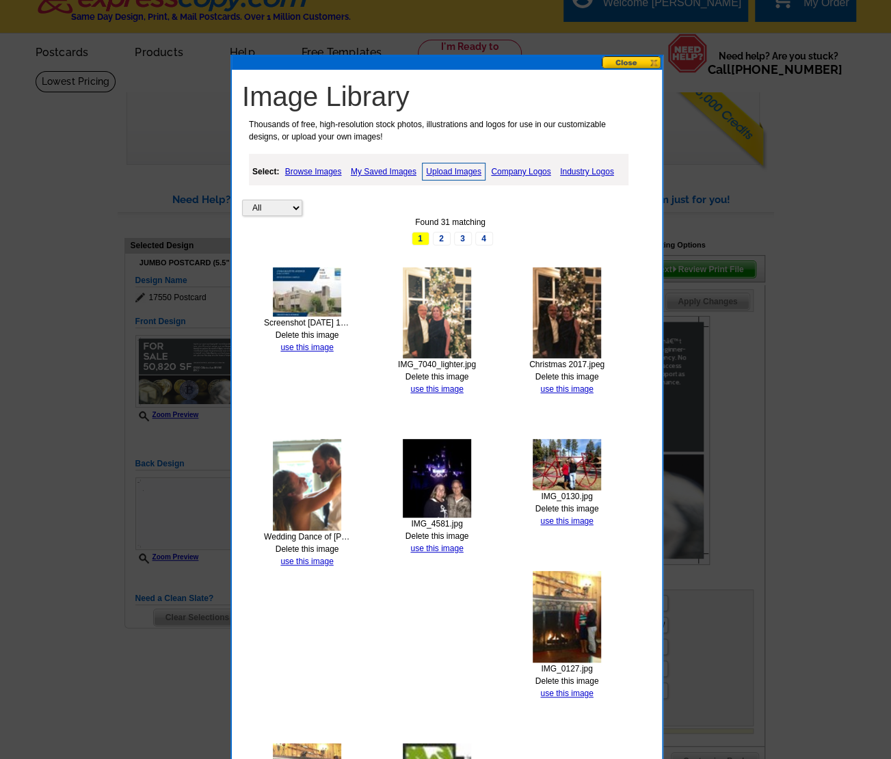
click at [713, 743] on div at bounding box center [445, 369] width 891 height 780
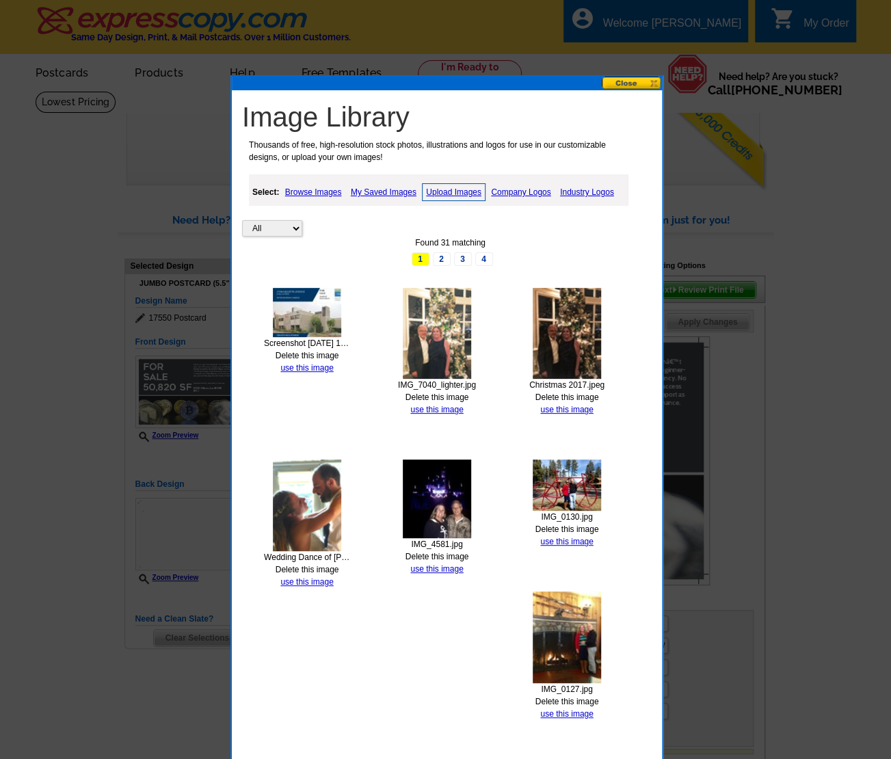
click at [467, 192] on link "Upload Images" at bounding box center [454, 192] width 64 height 18
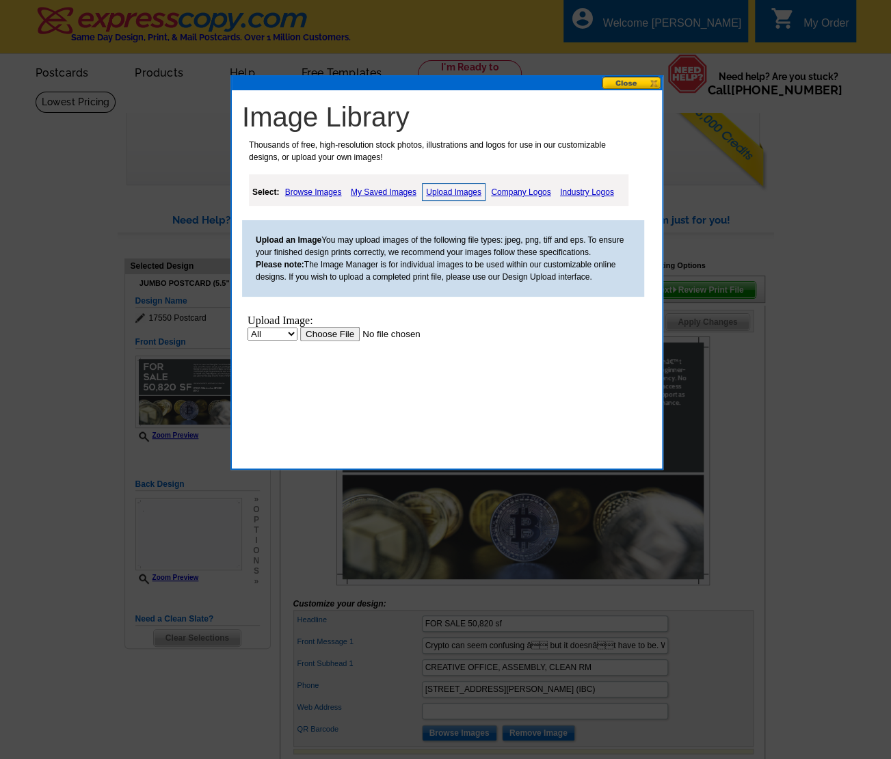
click at [347, 330] on input "file" at bounding box center [386, 334] width 173 height 14
click at [718, 746] on div at bounding box center [445, 379] width 891 height 759
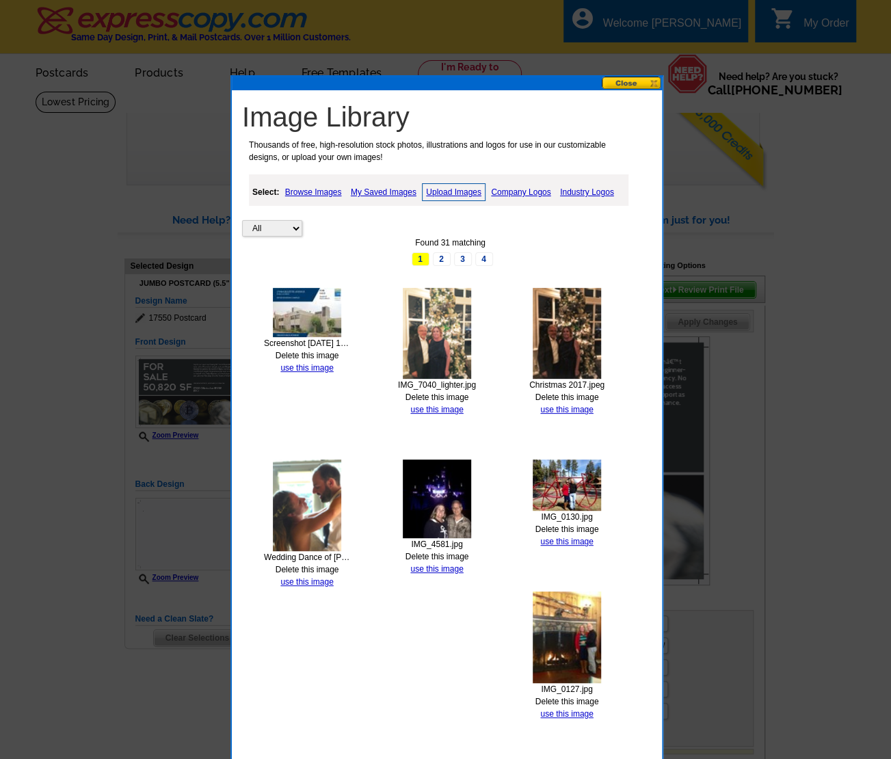
click at [467, 192] on link "Upload Images" at bounding box center [454, 192] width 64 height 18
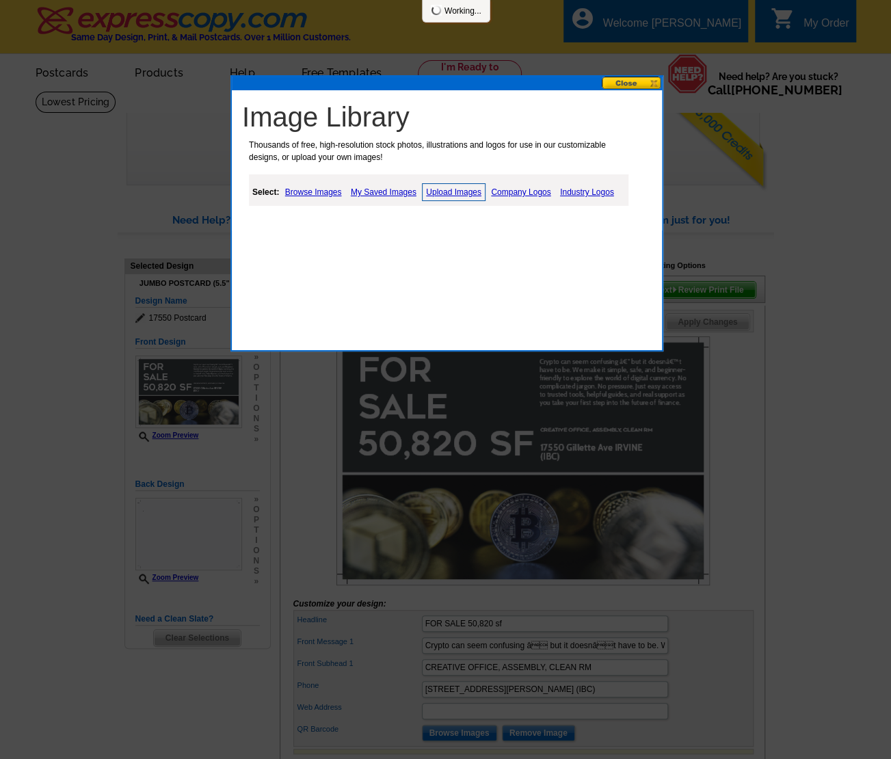
click at [467, 192] on link "Upload Images" at bounding box center [454, 192] width 64 height 18
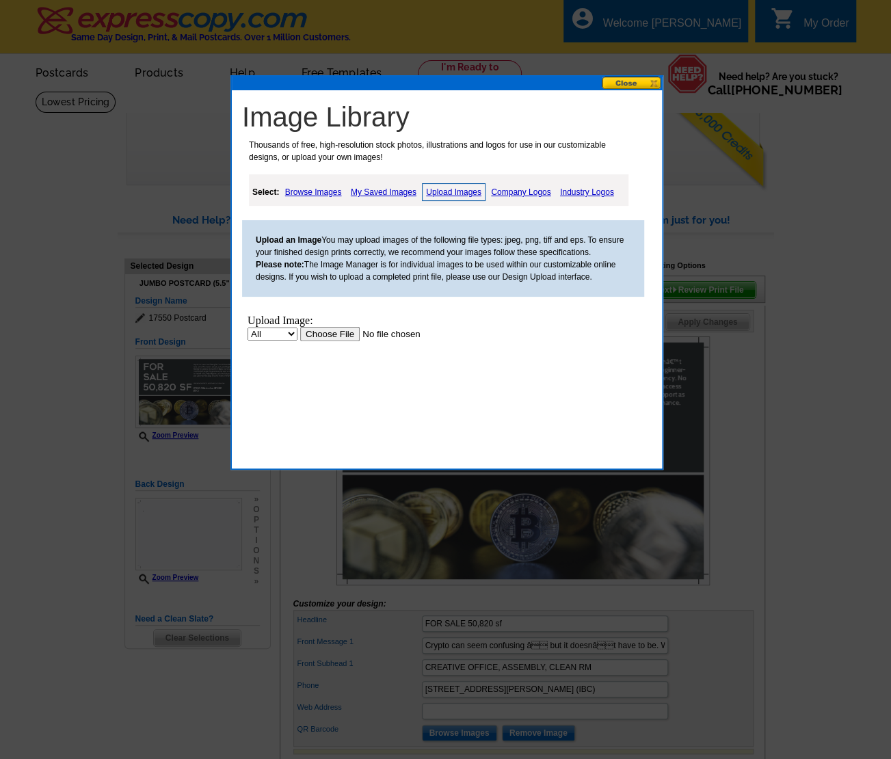
click at [346, 328] on input "file" at bounding box center [386, 334] width 173 height 14
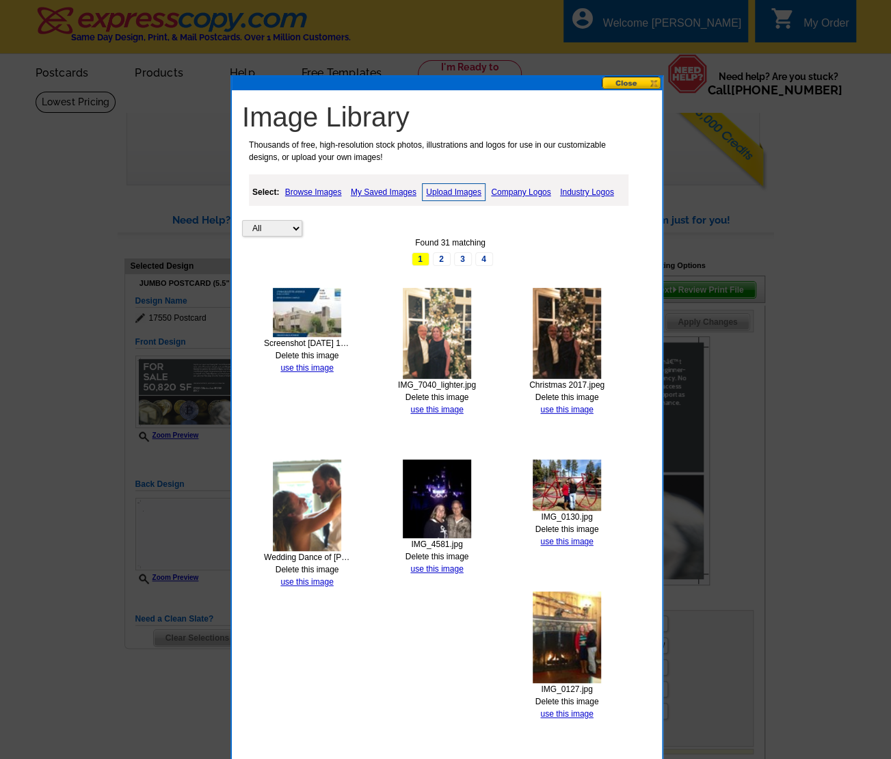
drag, startPoint x: 104, startPoint y: 18, endPoint x: 710, endPoint y: 741, distance: 942.9
click at [710, 741] on div at bounding box center [445, 379] width 891 height 759
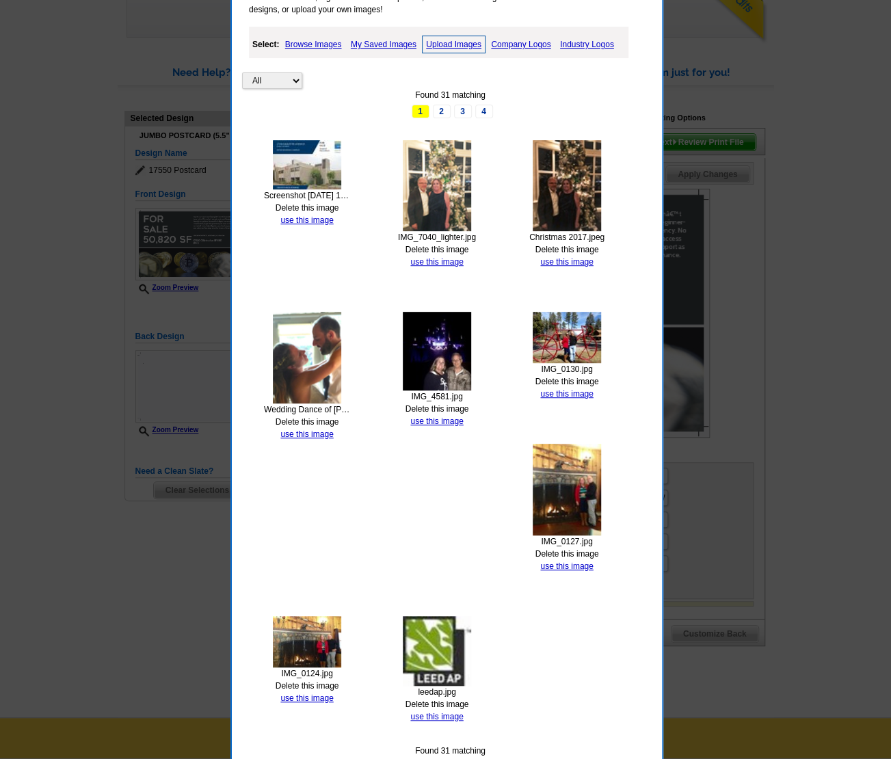
scroll to position [148, 0]
click at [553, 157] on img at bounding box center [567, 185] width 68 height 91
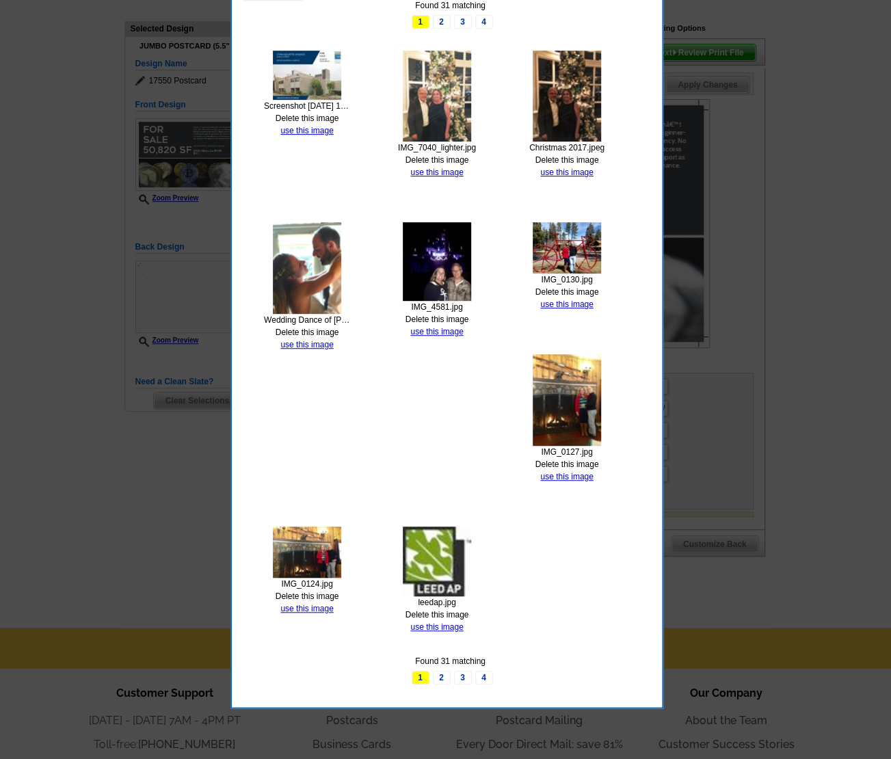
scroll to position [237, 0]
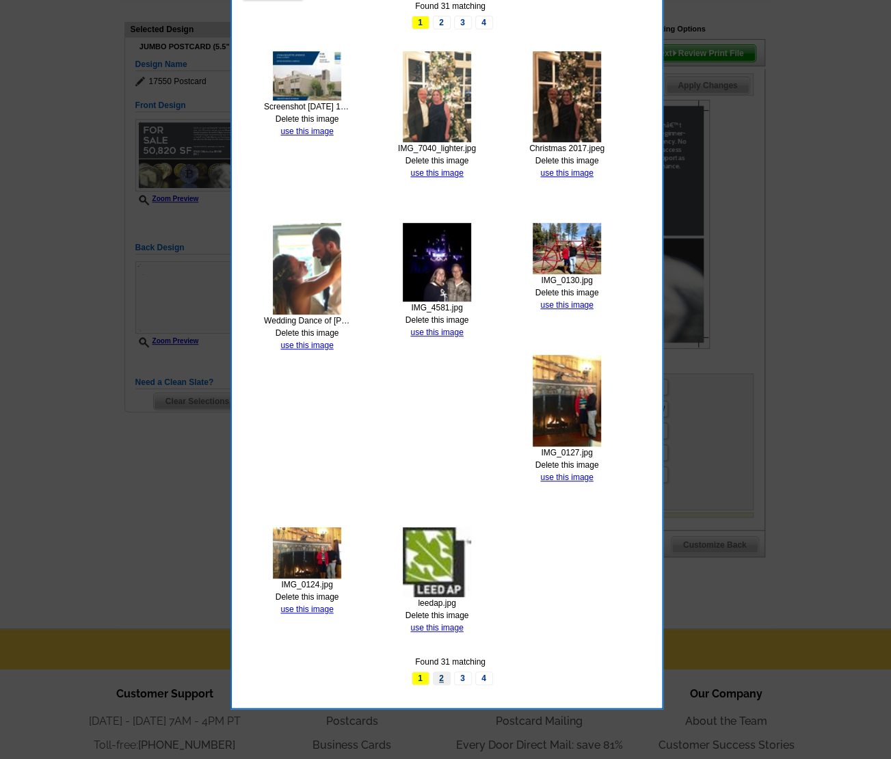
click at [441, 673] on link "2" at bounding box center [442, 679] width 18 height 14
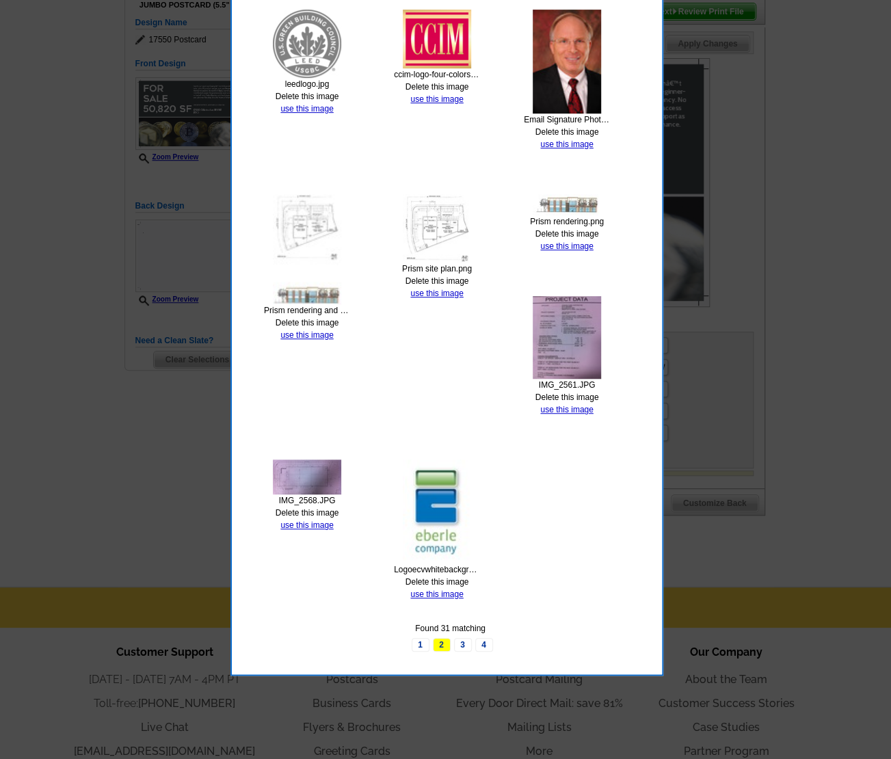
scroll to position [279, 0]
click at [462, 638] on link "3" at bounding box center [463, 645] width 18 height 14
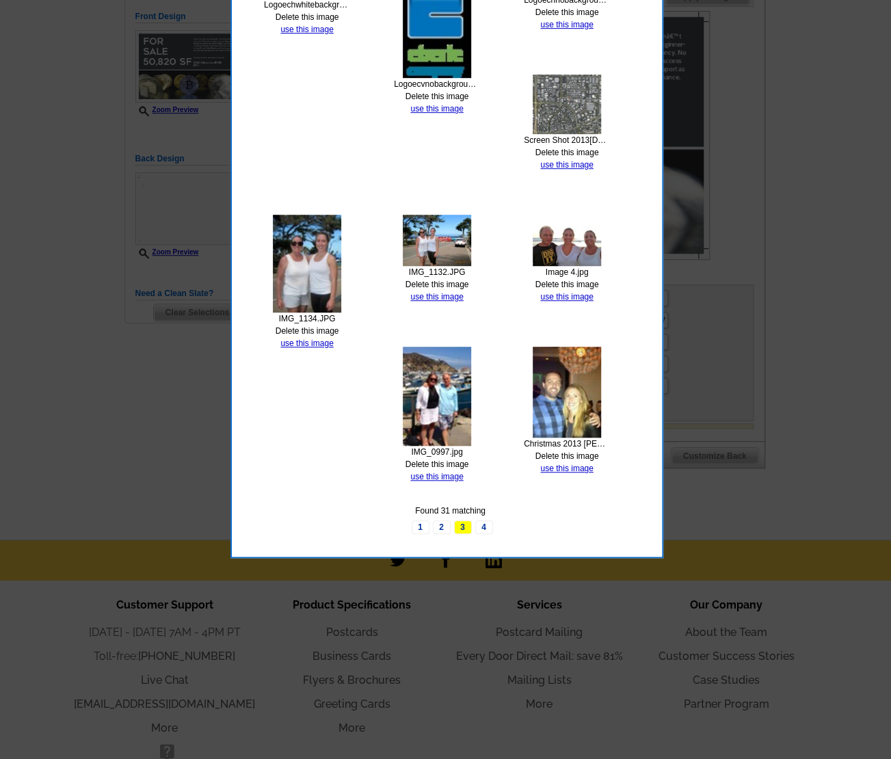
scroll to position [326, 0]
click at [487, 524] on link "4" at bounding box center [484, 527] width 18 height 14
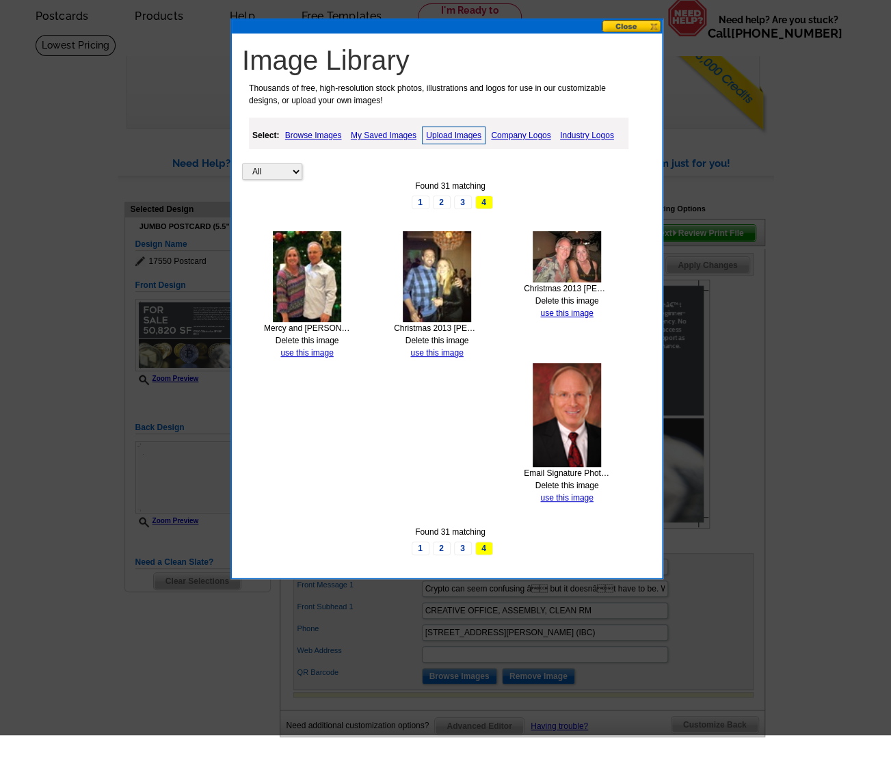
scroll to position [0, 0]
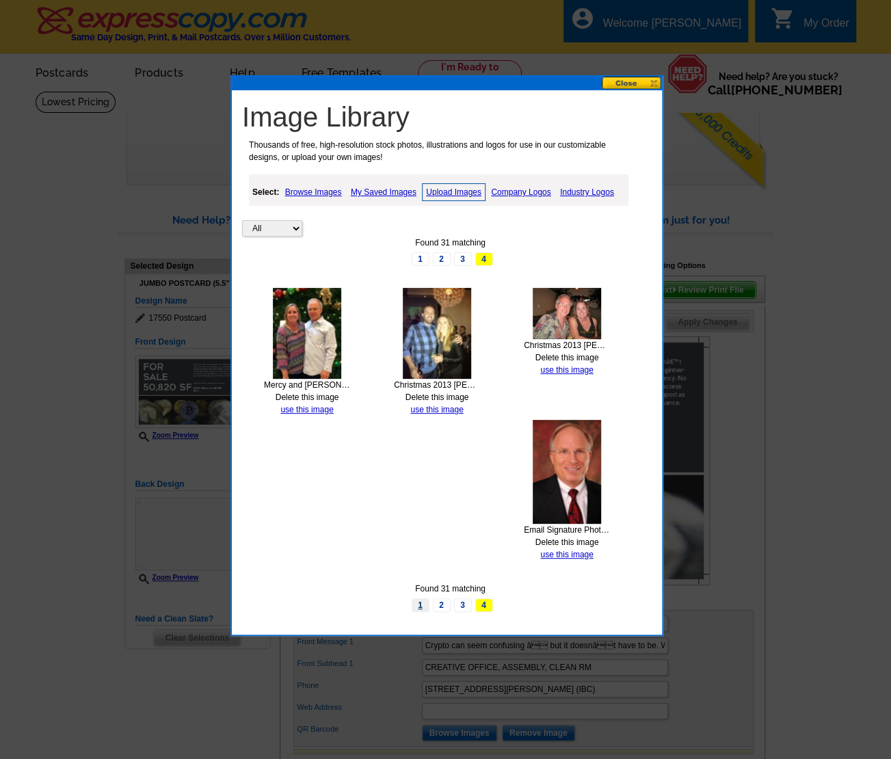
click at [418, 599] on link "1" at bounding box center [421, 606] width 18 height 14
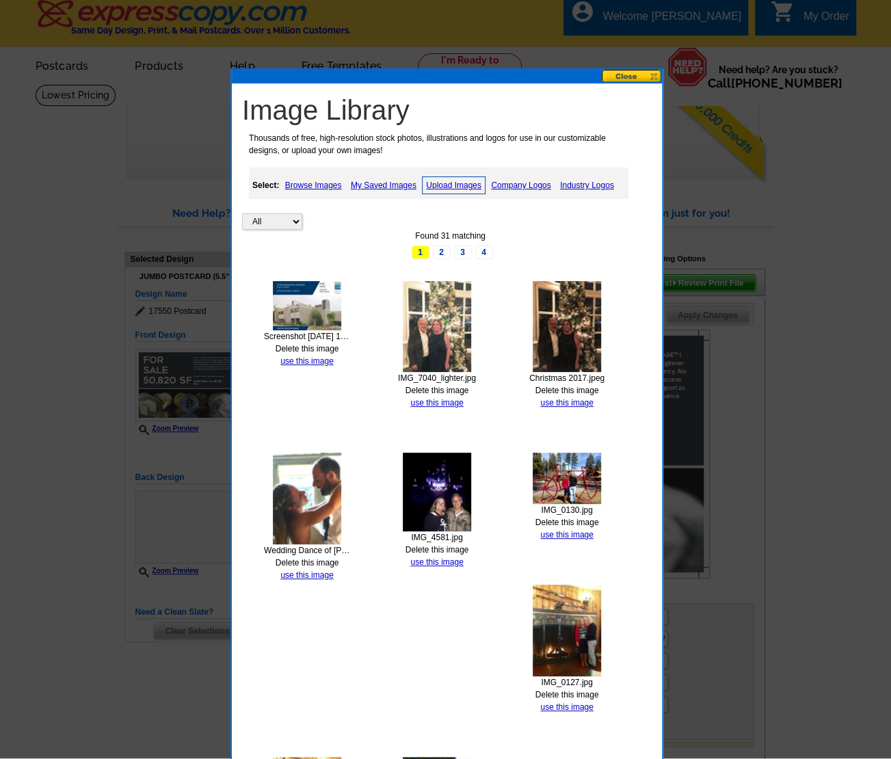
scroll to position [6, 0]
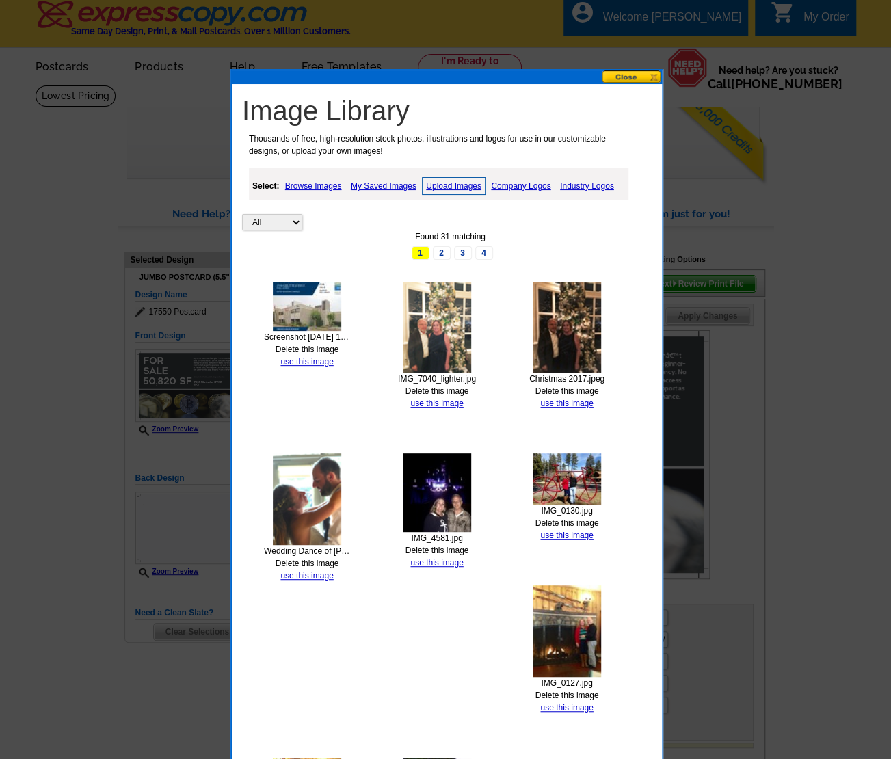
click at [467, 185] on link "Upload Images" at bounding box center [454, 186] width 64 height 18
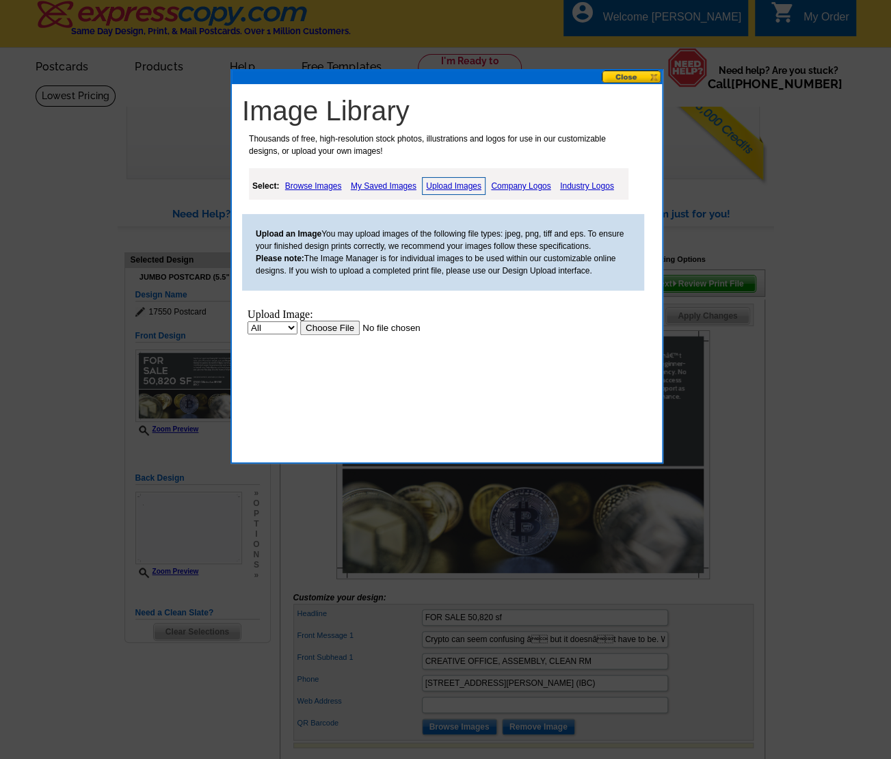
scroll to position [0, 0]
click at [326, 327] on input "file" at bounding box center [386, 328] width 173 height 14
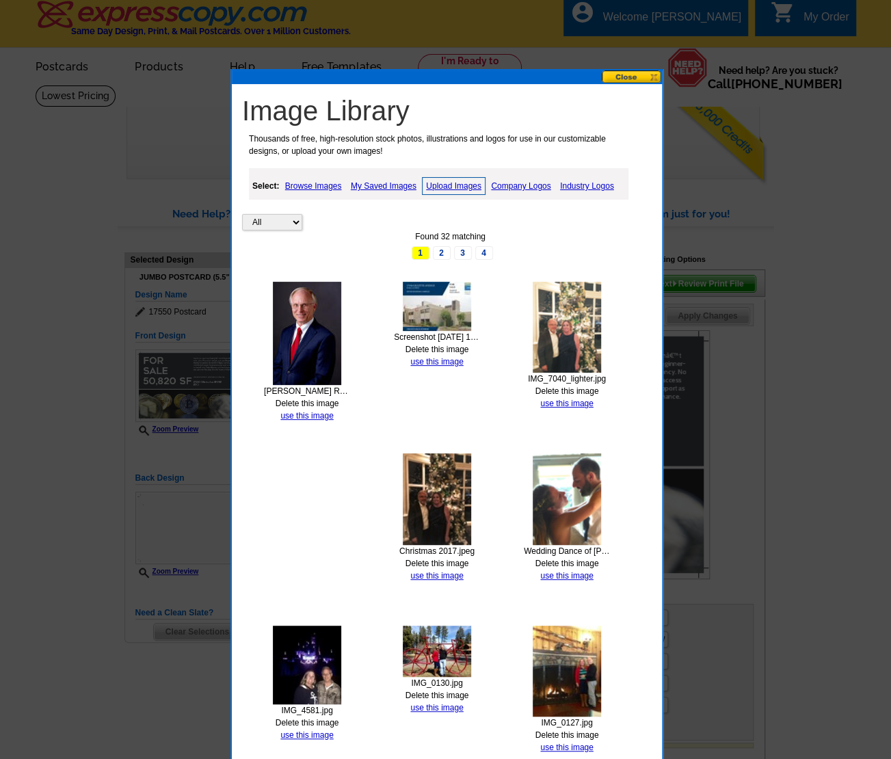
click at [472, 181] on link "Upload Images" at bounding box center [454, 186] width 64 height 18
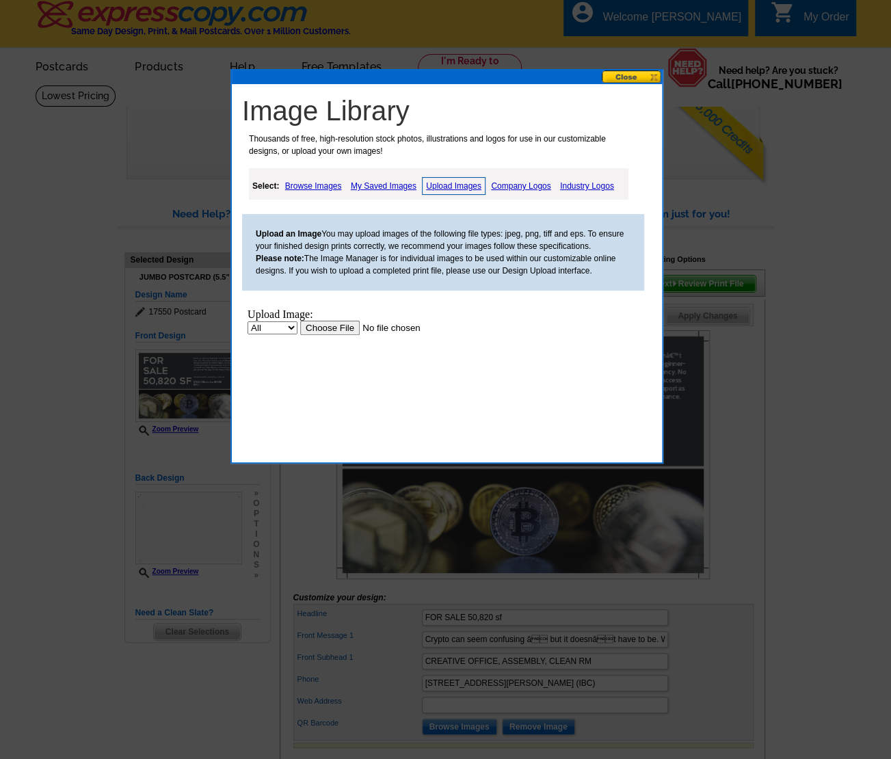
click at [326, 328] on input "file" at bounding box center [386, 328] width 173 height 14
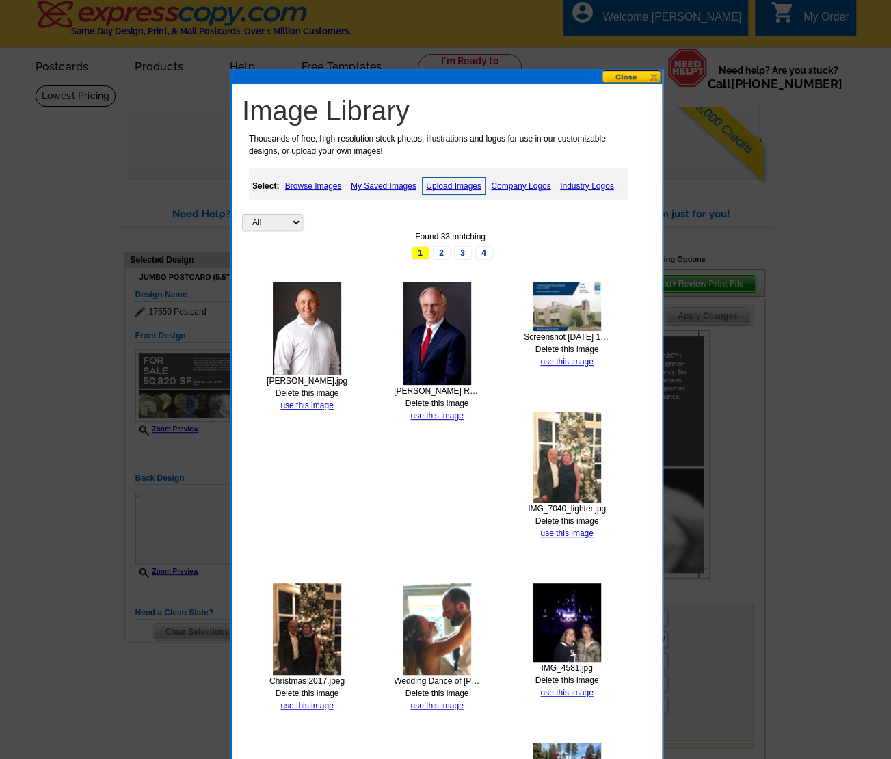
click at [471, 182] on link "Upload Images" at bounding box center [454, 186] width 64 height 18
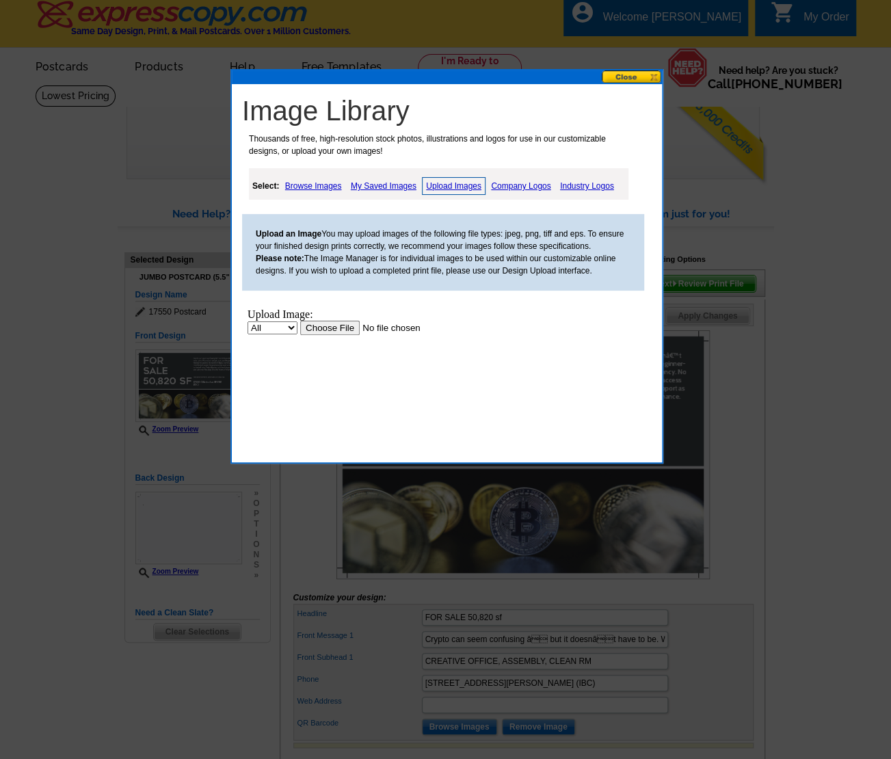
click at [323, 321] on input "file" at bounding box center [386, 328] width 173 height 14
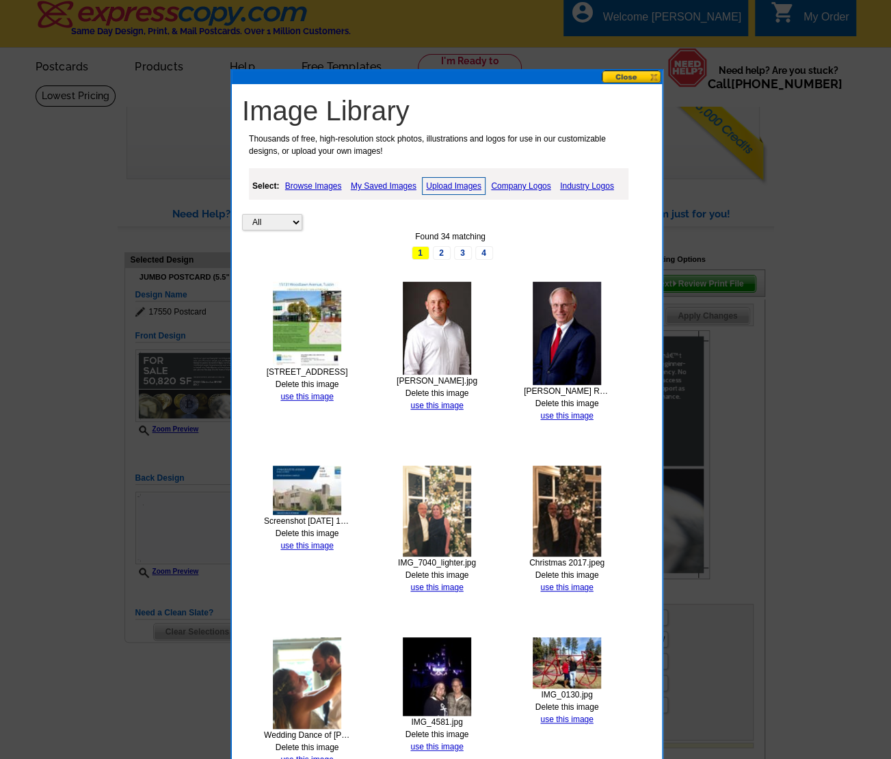
click at [470, 187] on link "Upload Images" at bounding box center [454, 186] width 64 height 18
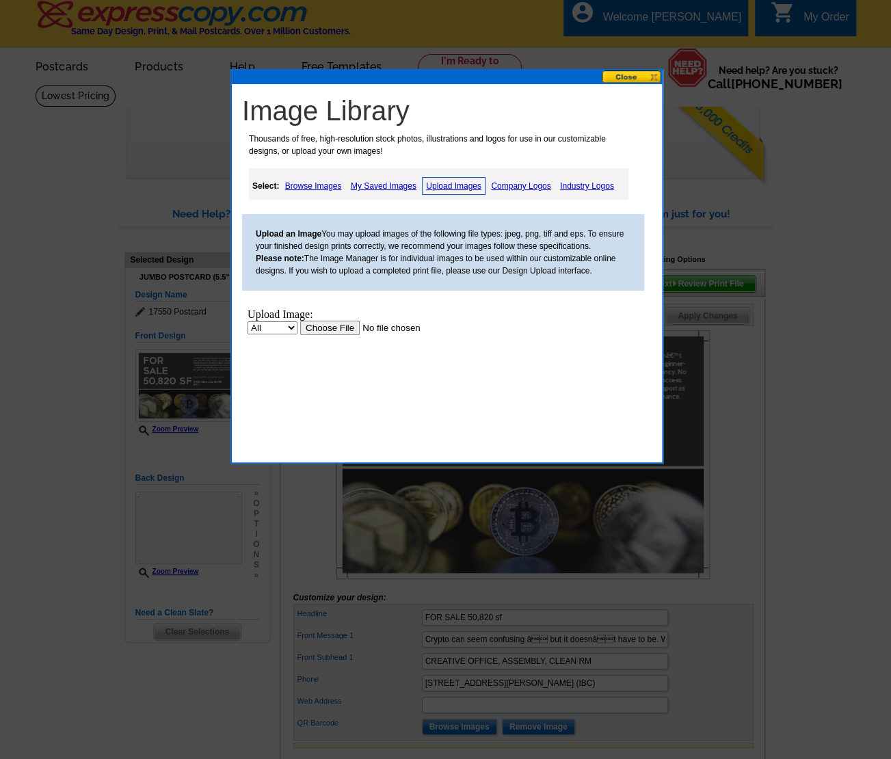
click at [334, 321] on input "file" at bounding box center [386, 328] width 173 height 14
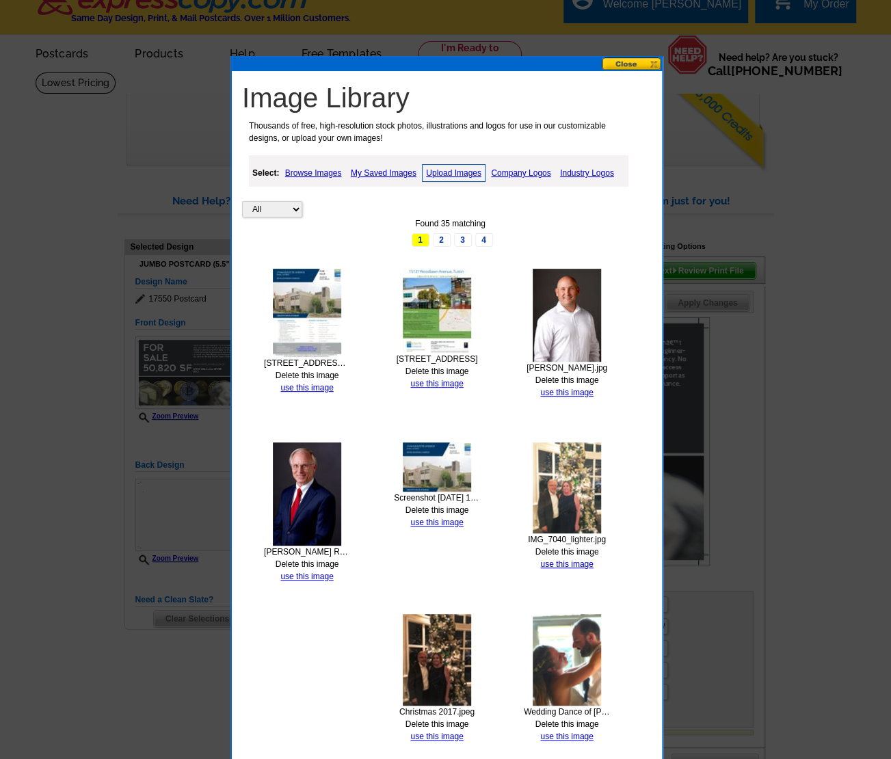
scroll to position [29, 0]
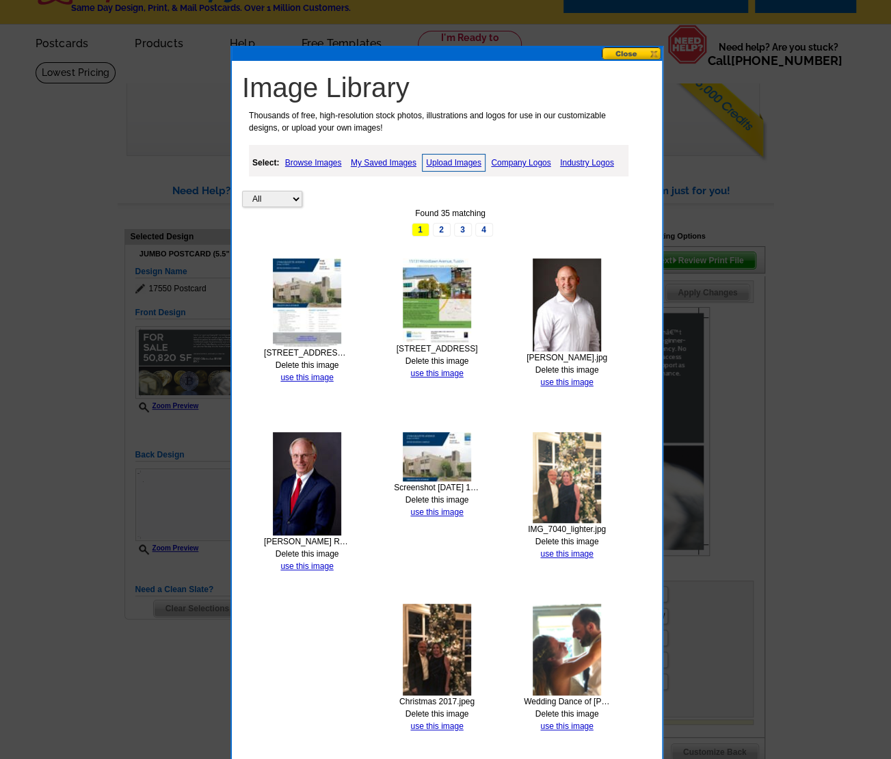
click at [464, 165] on link "Upload Images" at bounding box center [454, 163] width 64 height 18
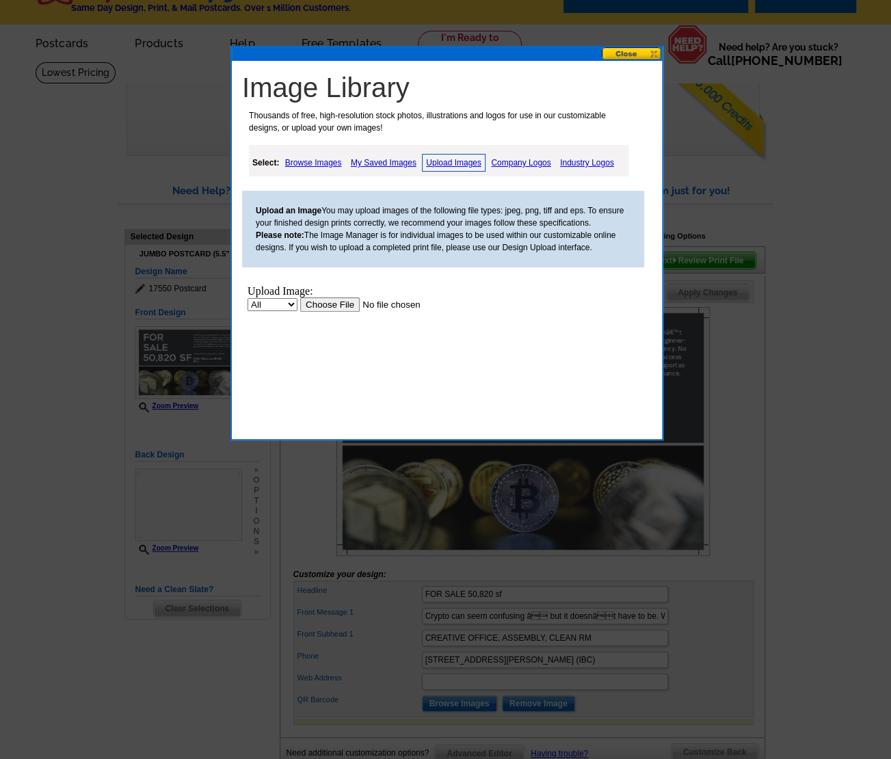
scroll to position [0, 0]
click at [466, 163] on link "Upload Images" at bounding box center [454, 163] width 64 height 18
click at [332, 306] on input "file" at bounding box center [386, 305] width 173 height 14
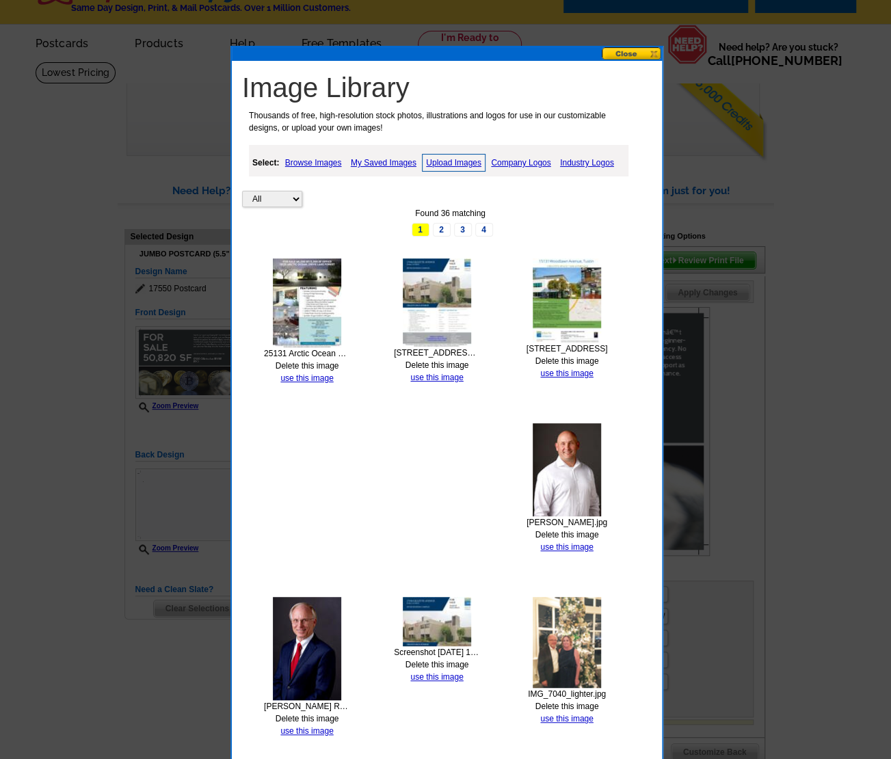
click at [402, 161] on link "My Saved Images" at bounding box center [383, 163] width 73 height 16
click at [632, 47] on button at bounding box center [632, 53] width 60 height 13
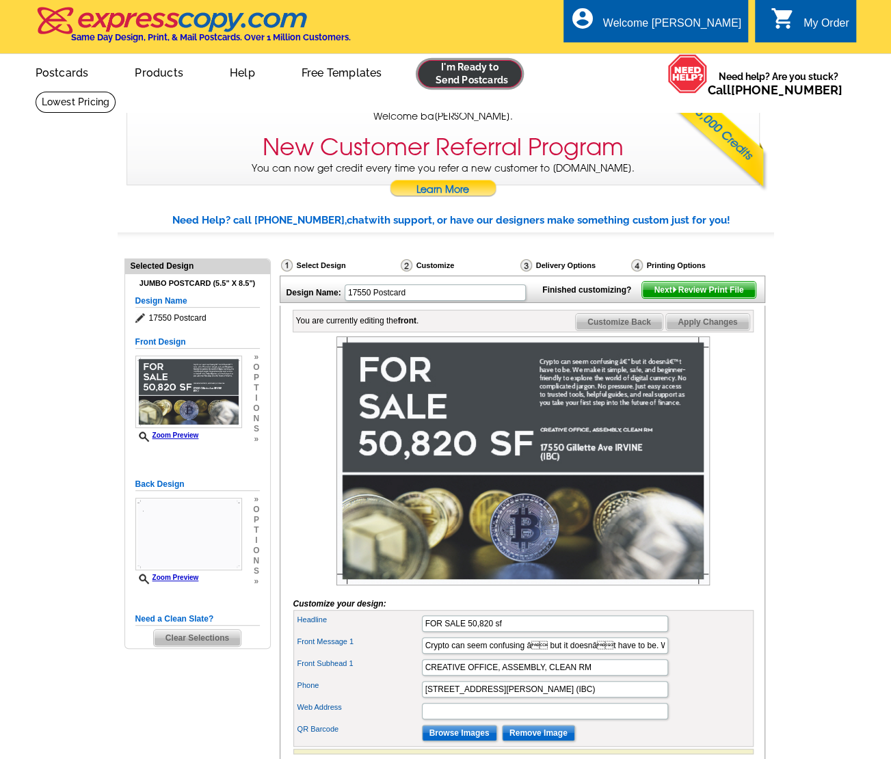
click at [493, 72] on link at bounding box center [470, 73] width 105 height 27
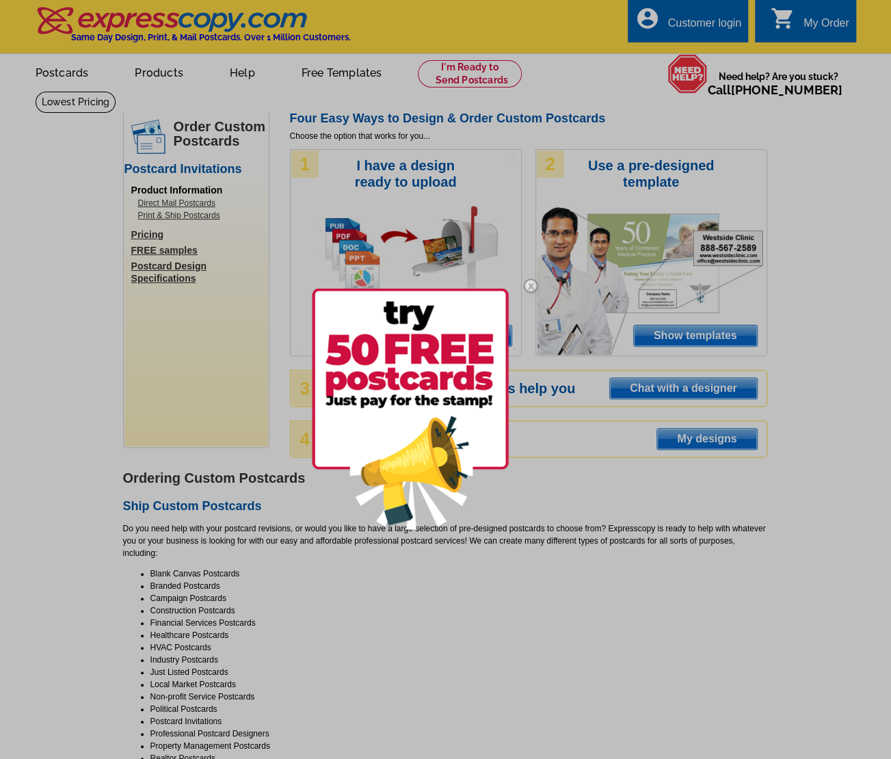
click at [525, 280] on img at bounding box center [531, 286] width 40 height 40
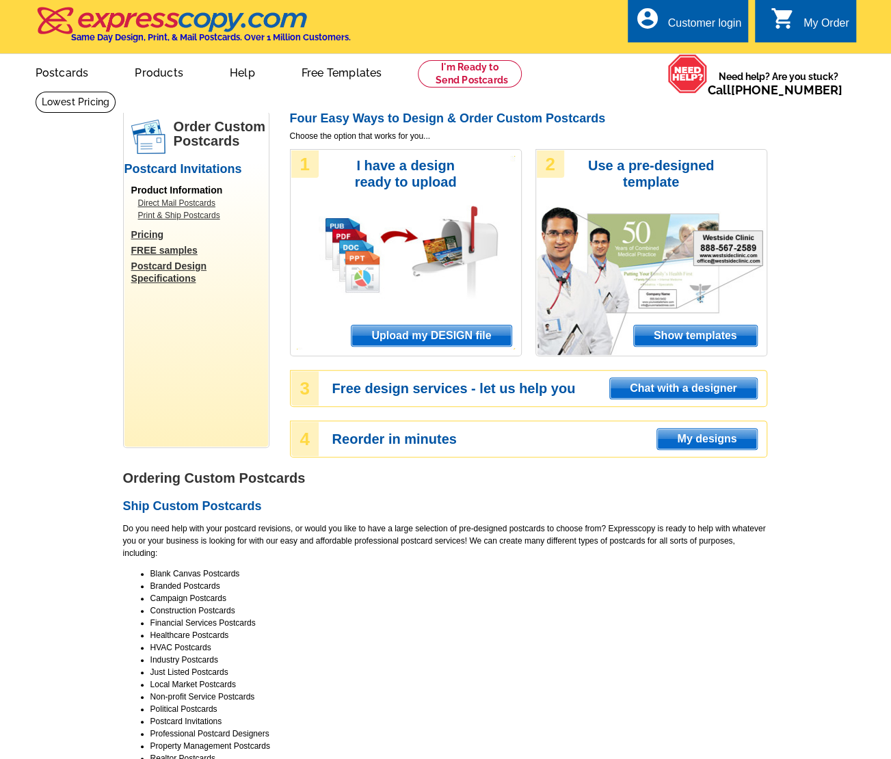
click at [475, 336] on span "Upload my DESIGN file" at bounding box center [431, 336] width 159 height 21
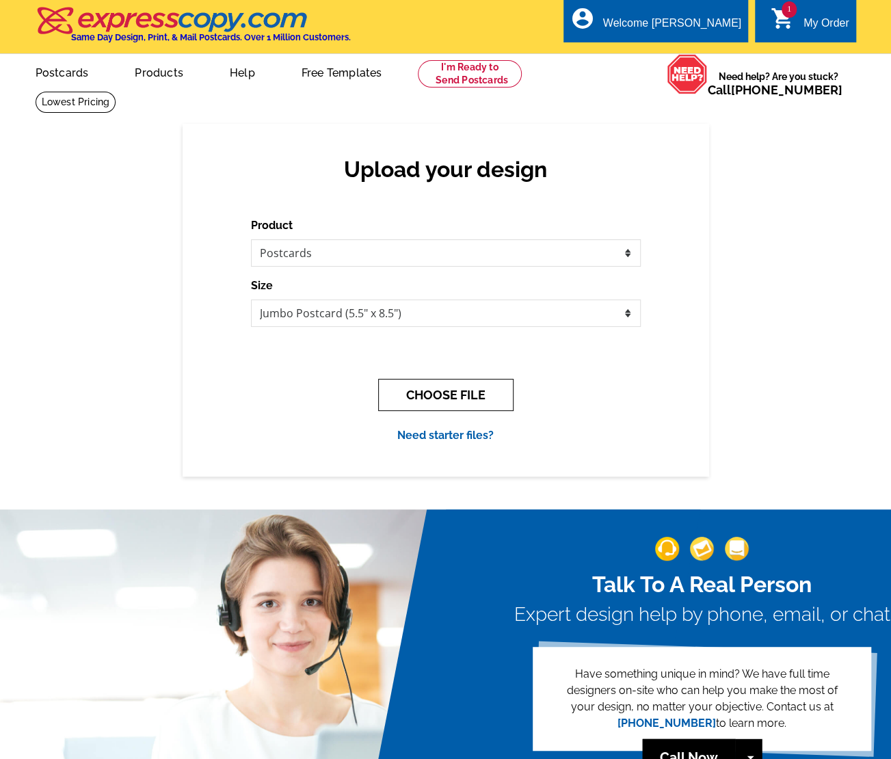
click at [471, 390] on button "CHOOSE FILE" at bounding box center [445, 395] width 135 height 32
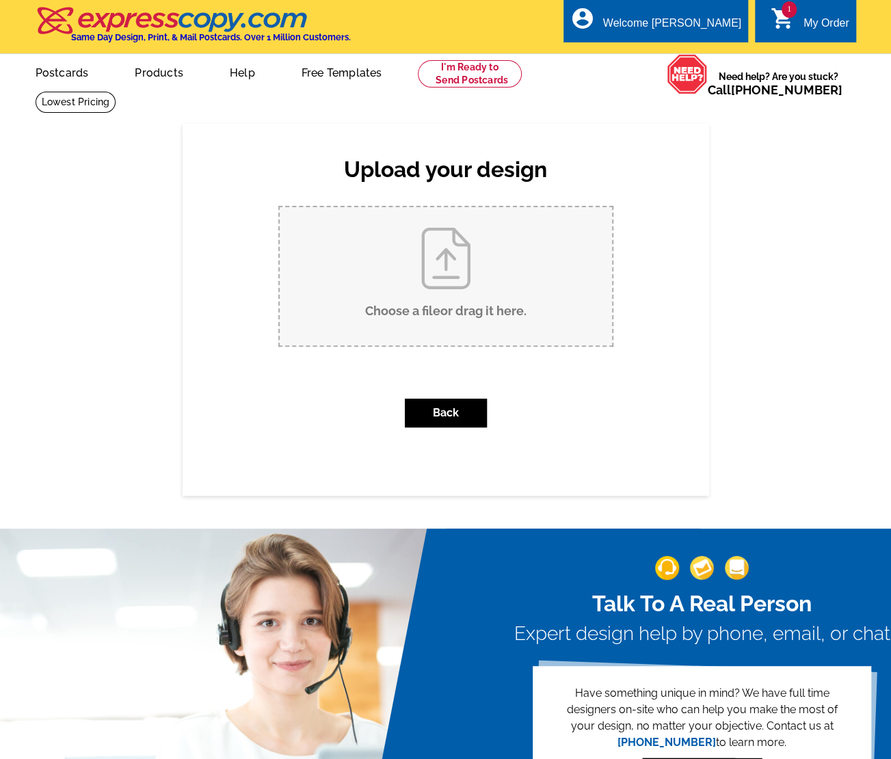
click at [451, 266] on input "Choose a file or drag it here ." at bounding box center [446, 276] width 332 height 138
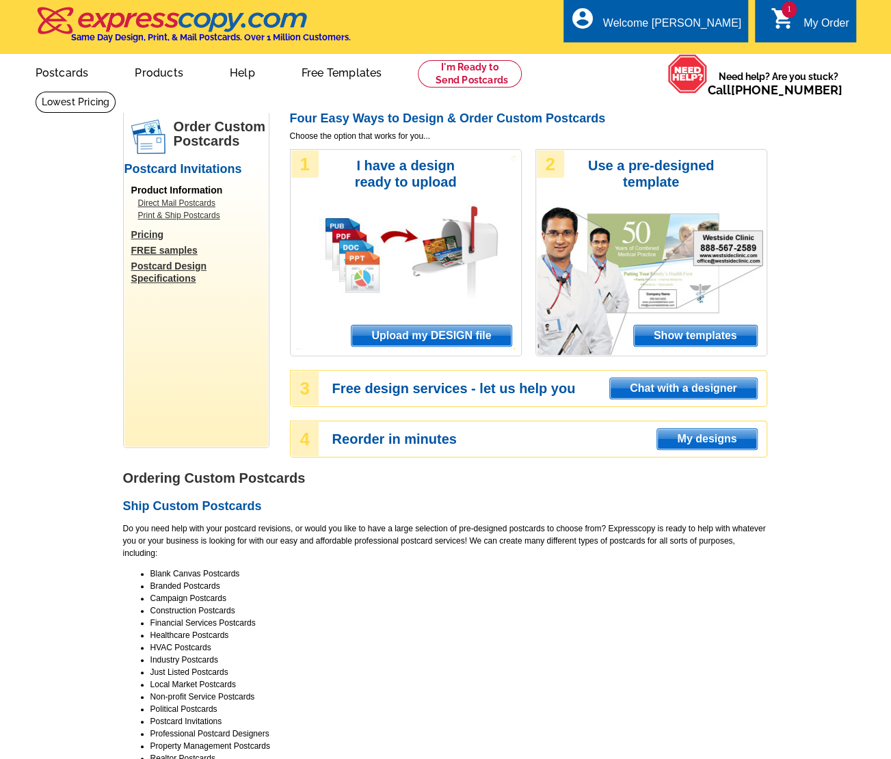
drag, startPoint x: 450, startPoint y: 333, endPoint x: 443, endPoint y: 334, distance: 7.0
click at [443, 334] on span "Upload my DESIGN file" at bounding box center [431, 336] width 159 height 21
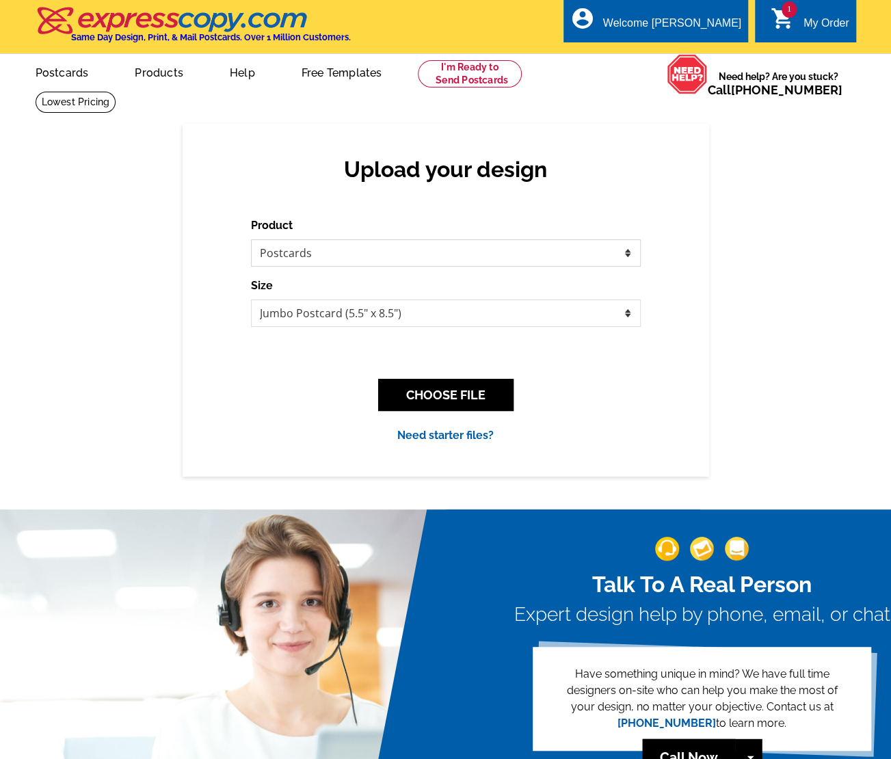
click at [602, 247] on select "Please select the type of file... Postcards Business Cards Letters and flyers G…" at bounding box center [446, 252] width 390 height 27
click at [251, 240] on select "Please select the type of file... Postcards Business Cards Letters and flyers G…" at bounding box center [446, 252] width 390 height 27
click at [464, 389] on button "CHOOSE FILE" at bounding box center [445, 395] width 135 height 32
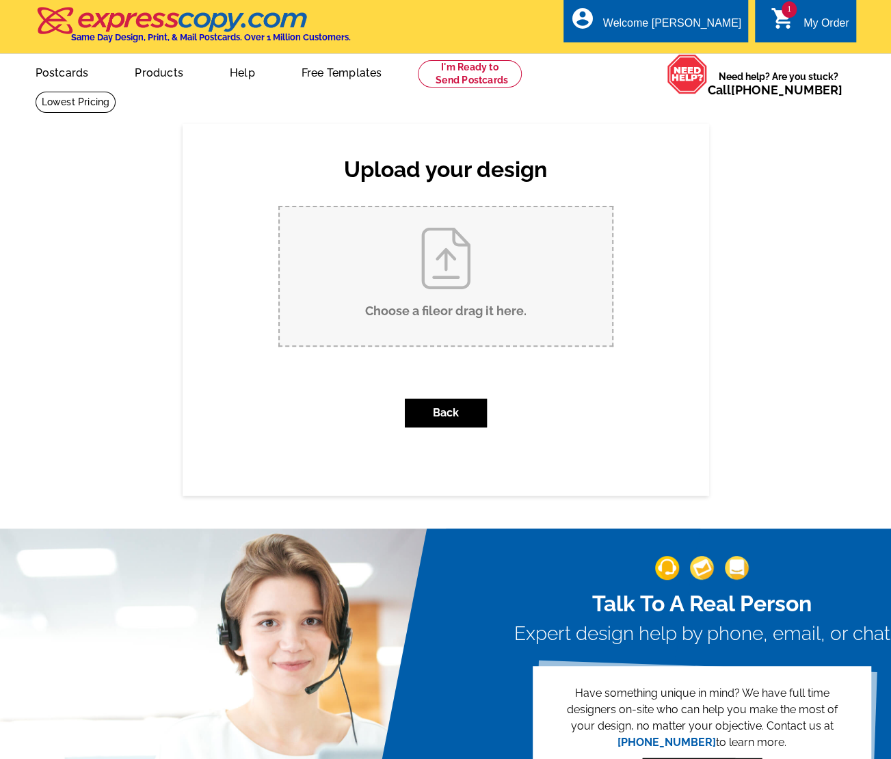
click at [469, 322] on input "Choose a file or drag it here ." at bounding box center [446, 276] width 332 height 138
type input "C:\fakepath\15131 Woodlawn, Tustin Brochure.pdf"
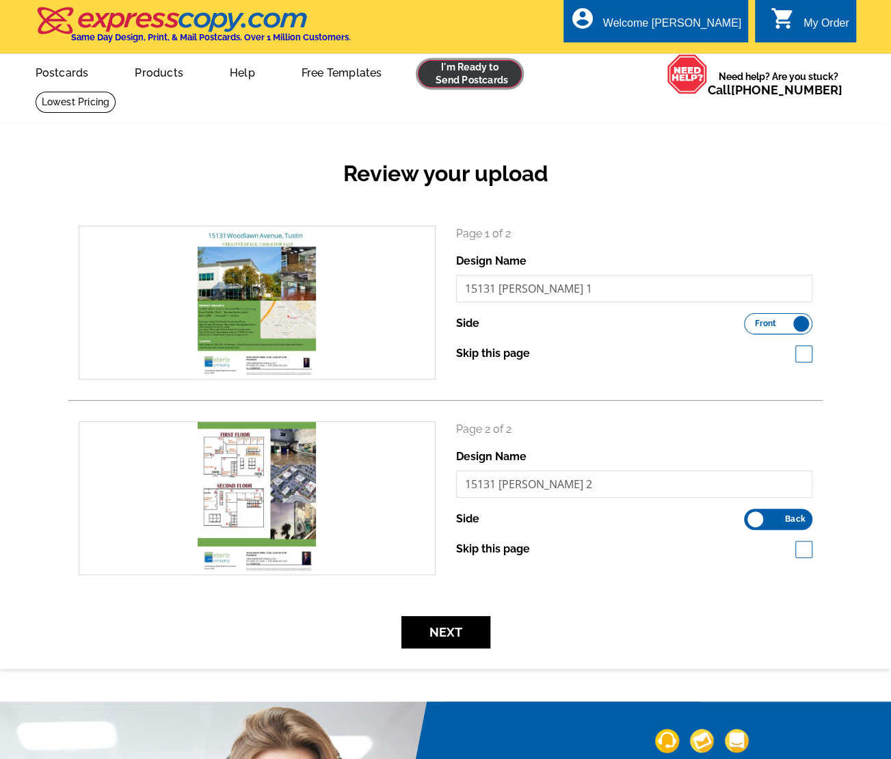
click at [485, 72] on link at bounding box center [470, 73] width 105 height 27
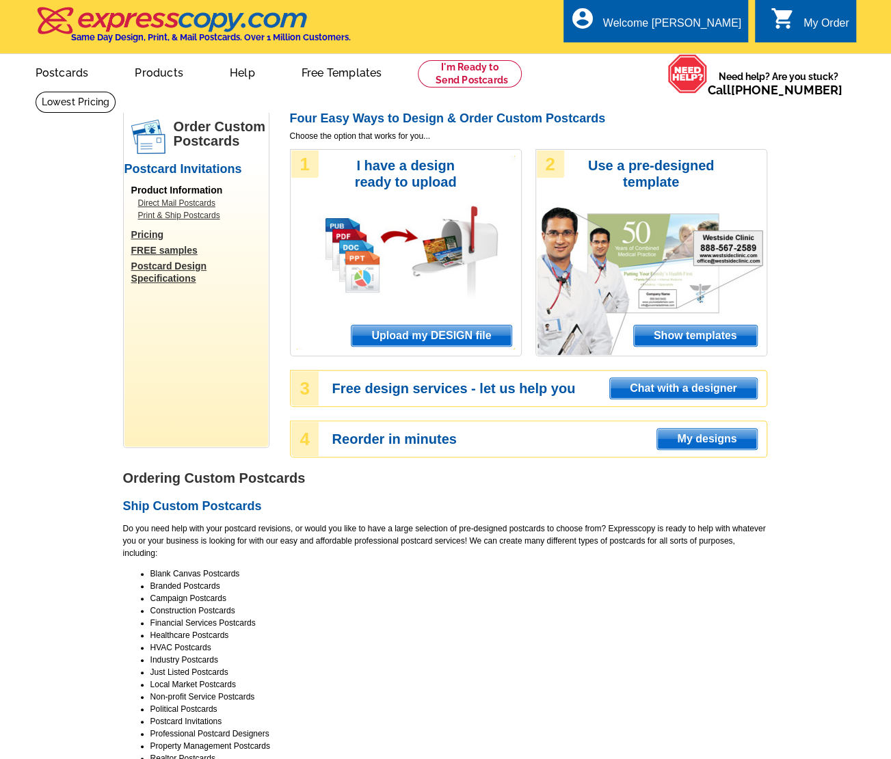
click at [449, 331] on span "Upload my DESIGN file" at bounding box center [431, 336] width 159 height 21
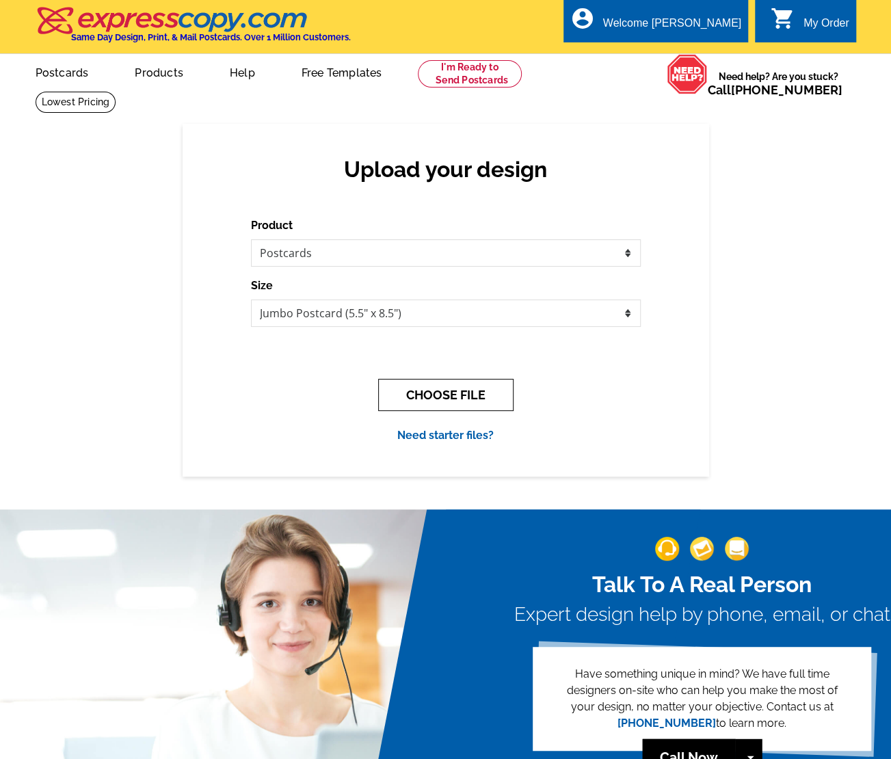
click at [482, 397] on button "CHOOSE FILE" at bounding box center [445, 395] width 135 height 32
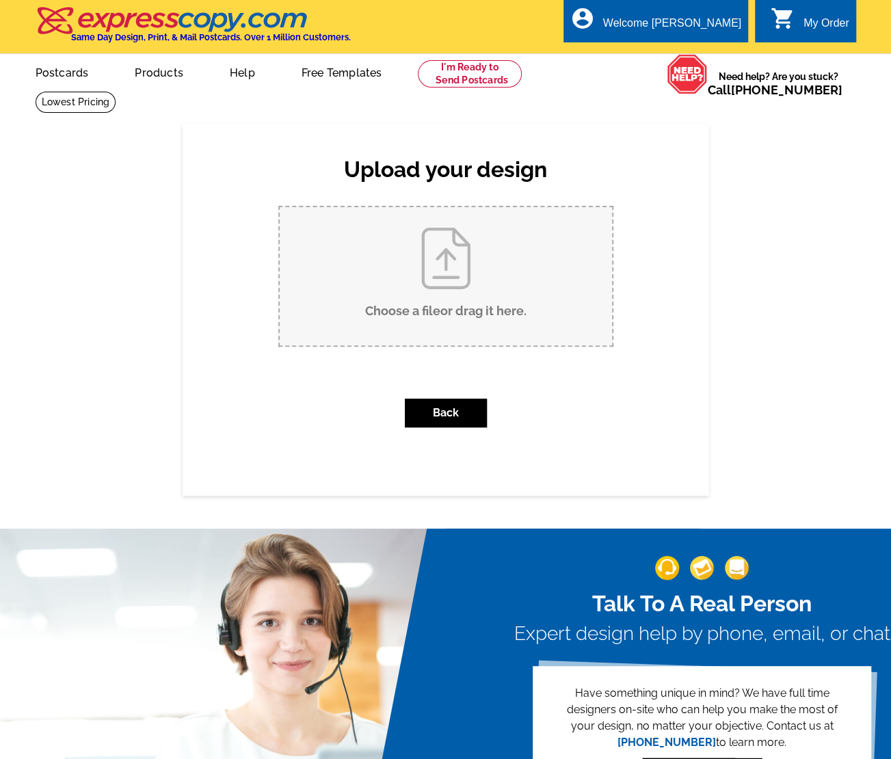
click at [475, 280] on input "Choose a file or drag it here ." at bounding box center [446, 276] width 332 height 138
type input "C:\fakepath\Brochure-17550 Gillette Avenue, Irvine.pdf"
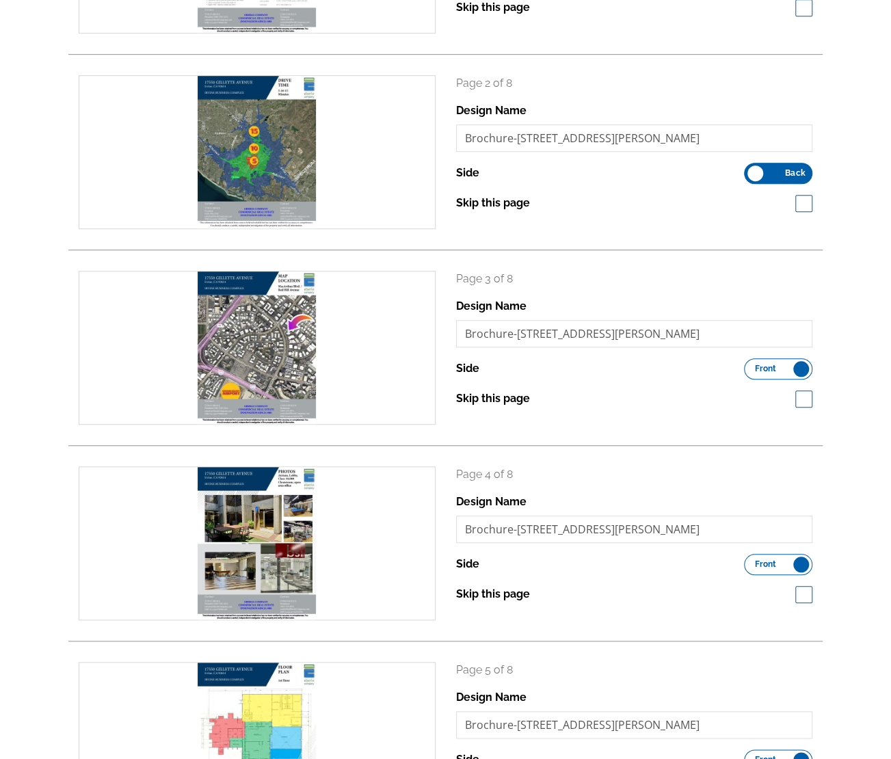
scroll to position [347, 0]
click at [799, 199] on span at bounding box center [804, 202] width 17 height 17
checkbox input "true"
click at [801, 403] on span at bounding box center [804, 398] width 17 height 17
checkbox input "true"
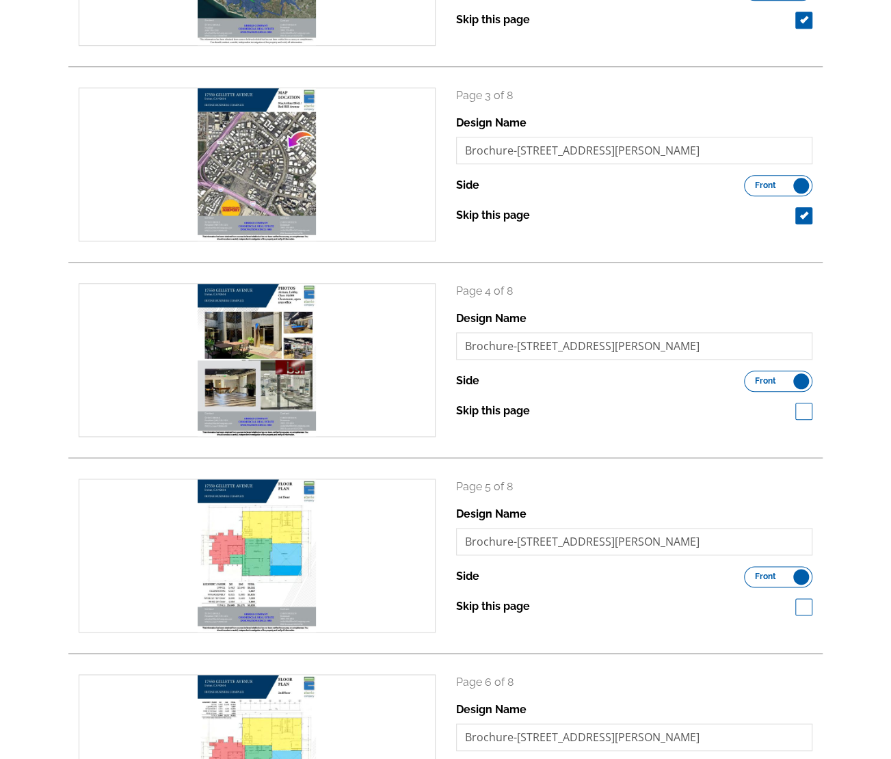
scroll to position [530, 0]
click at [806, 606] on span at bounding box center [804, 606] width 17 height 17
checkbox input "true"
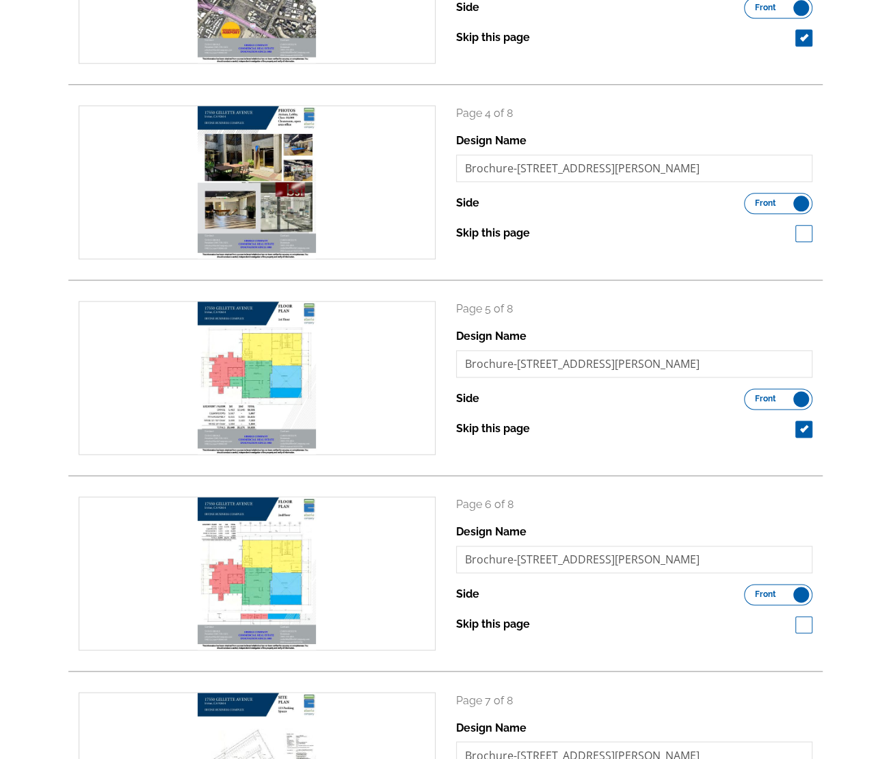
scroll to position [723, 0]
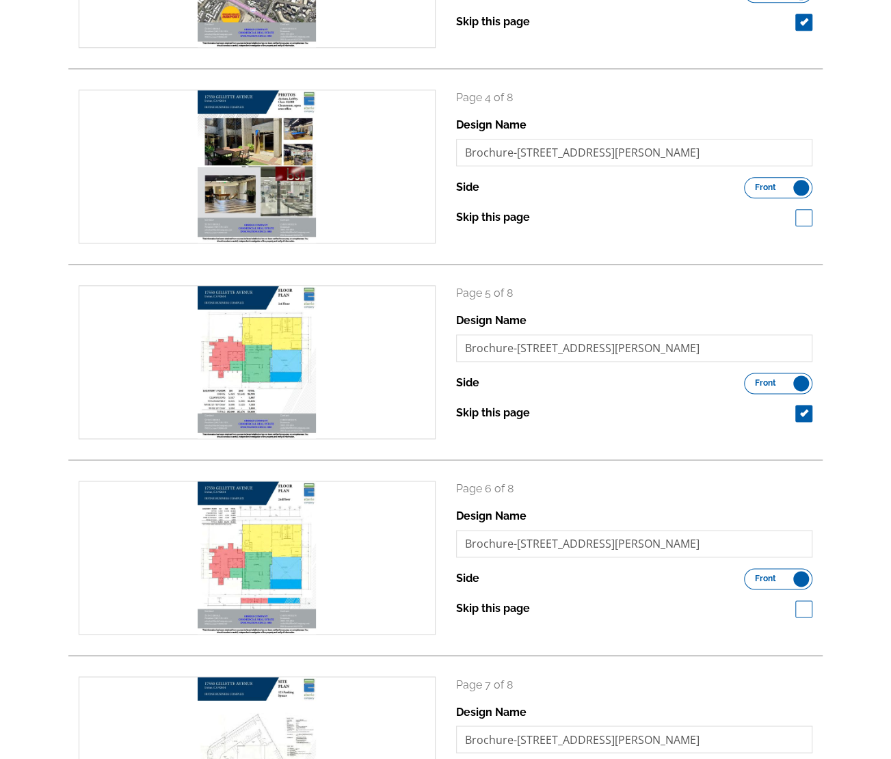
click at [806, 606] on span at bounding box center [804, 609] width 17 height 17
checkbox input "true"
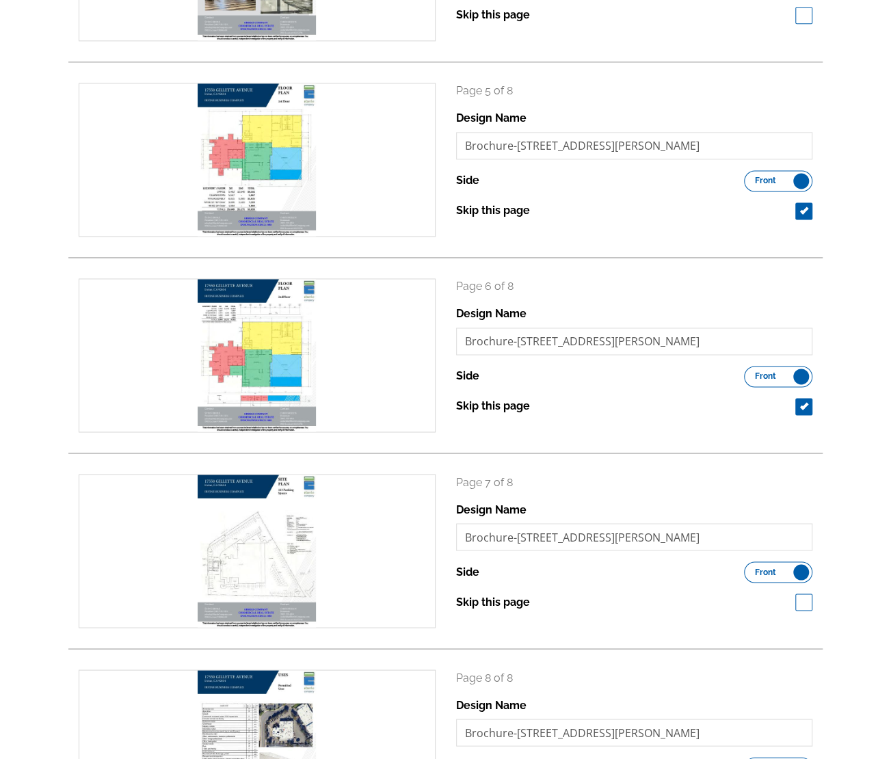
scroll to position [926, 0]
click at [806, 606] on span at bounding box center [804, 601] width 17 height 17
checkbox input "true"
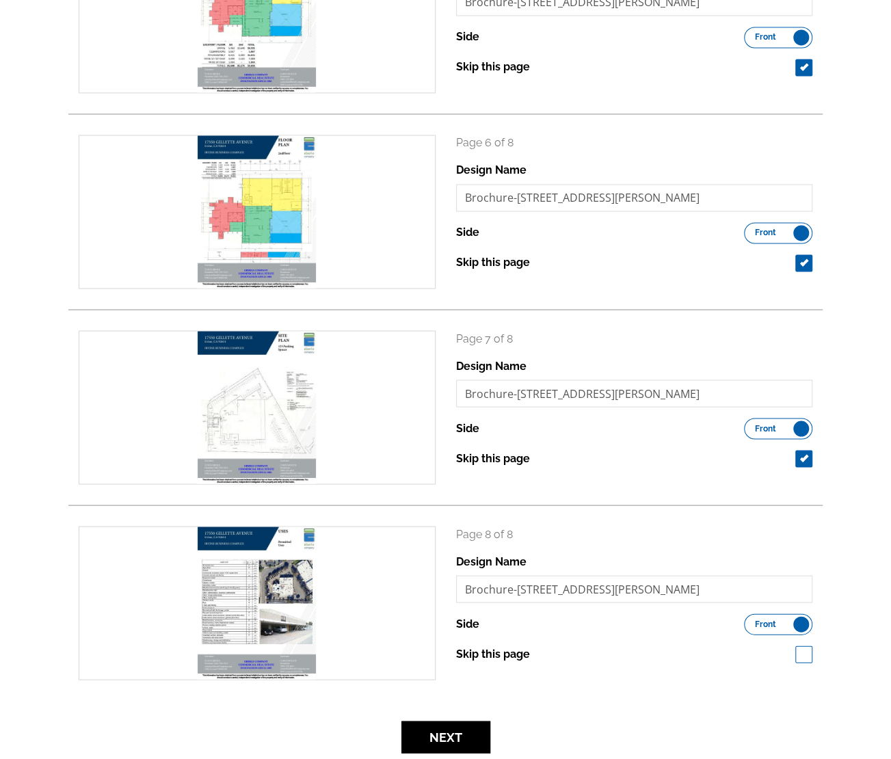
scroll to position [1074, 0]
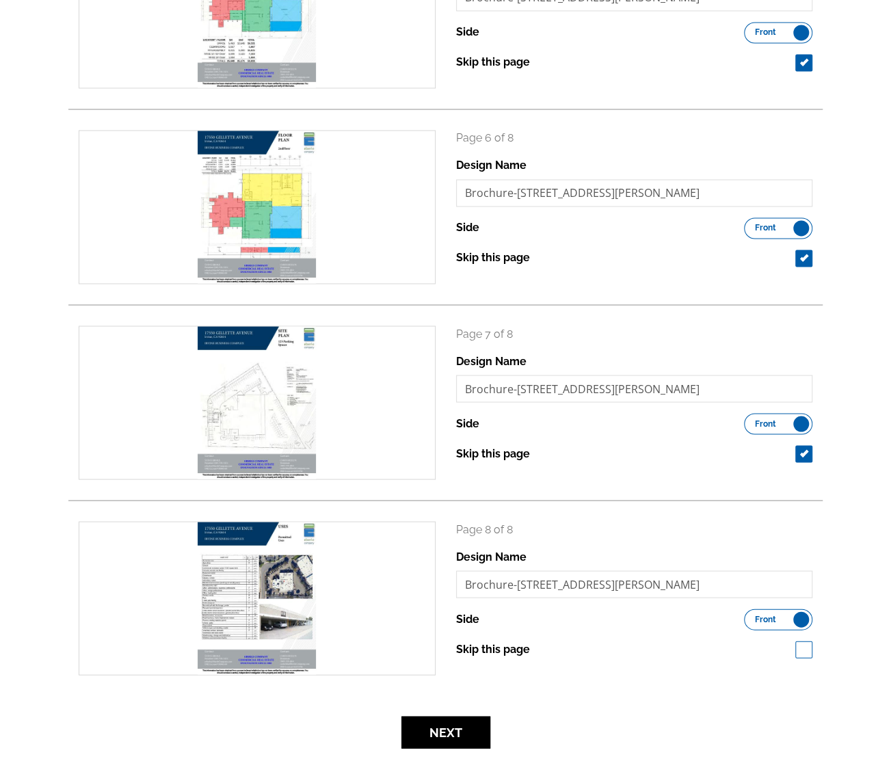
click at [807, 646] on span at bounding box center [804, 649] width 17 height 17
checkbox input "true"
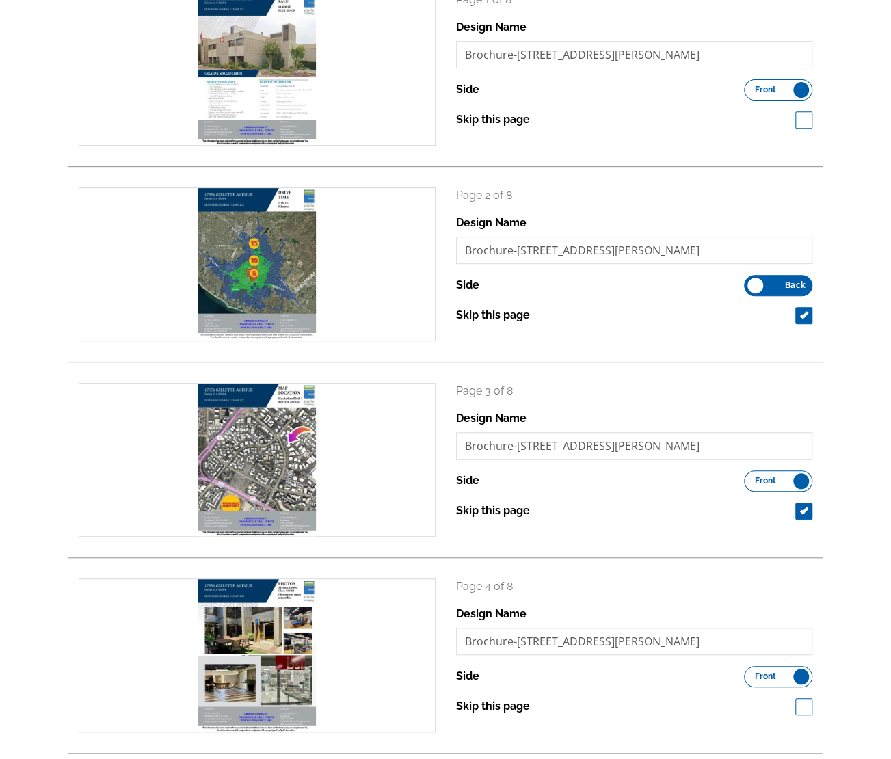
scroll to position [0, 0]
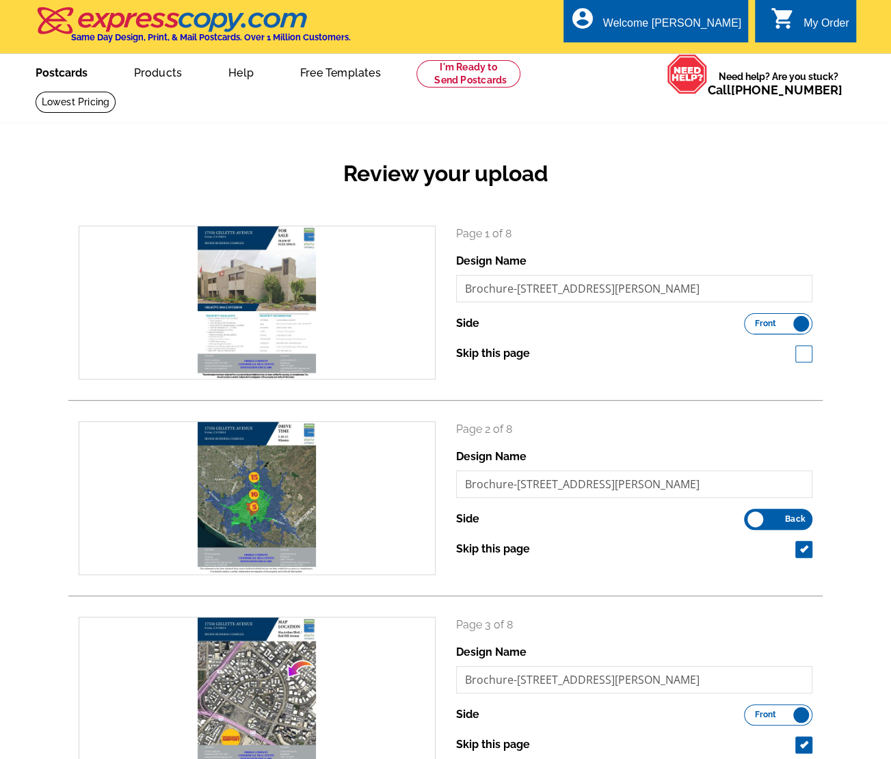
click at [75, 76] on link "Postcards" at bounding box center [62, 71] width 96 height 32
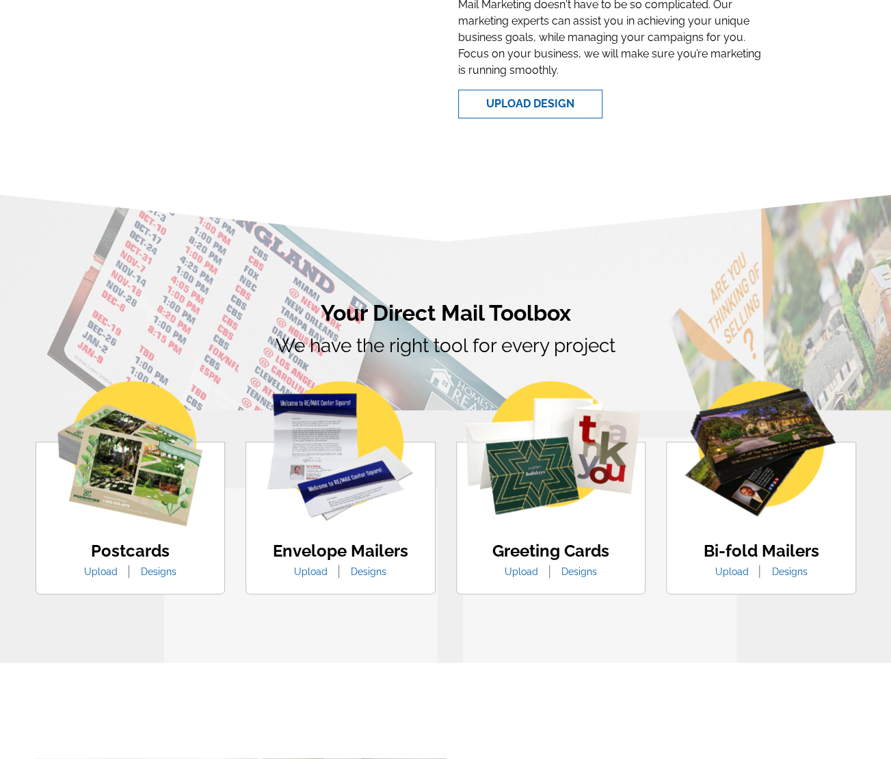
drag, startPoint x: 0, startPoint y: 0, endPoint x: 75, endPoint y: 76, distance: 106.9
click at [75, 76] on section "Let us help you Mail Marketing doesn't have to be so complicated. Our marketing…" at bounding box center [446, 33] width 821 height 191
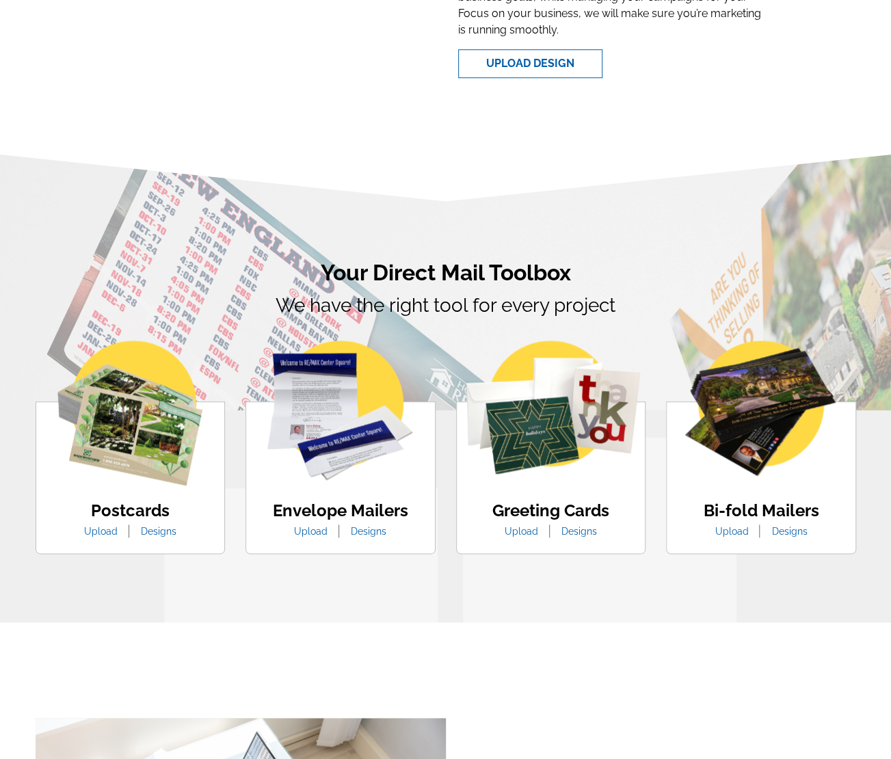
scroll to position [561, 0]
